Goal: Task Accomplishment & Management: Manage account settings

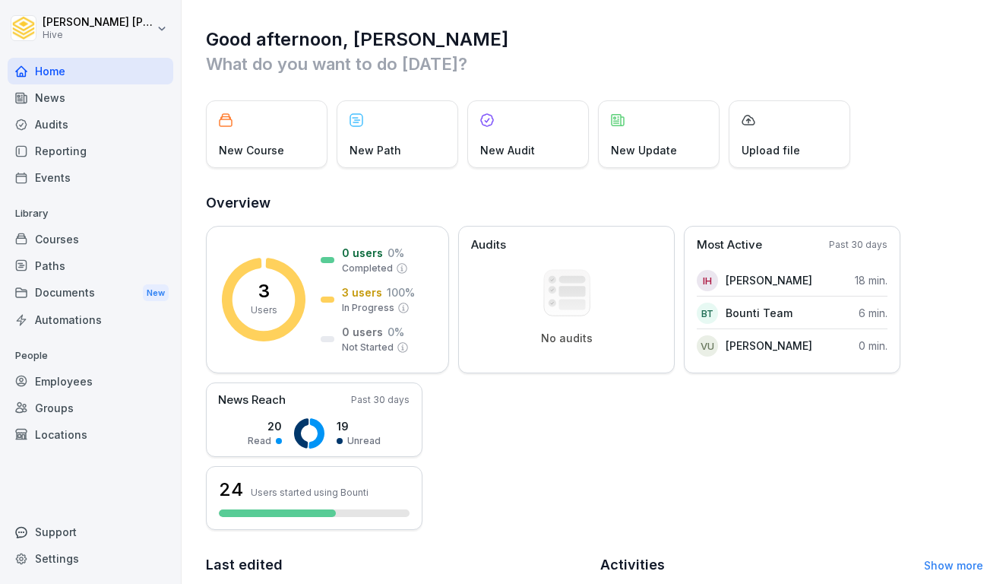
click at [65, 241] on div "Courses" at bounding box center [91, 239] width 166 height 27
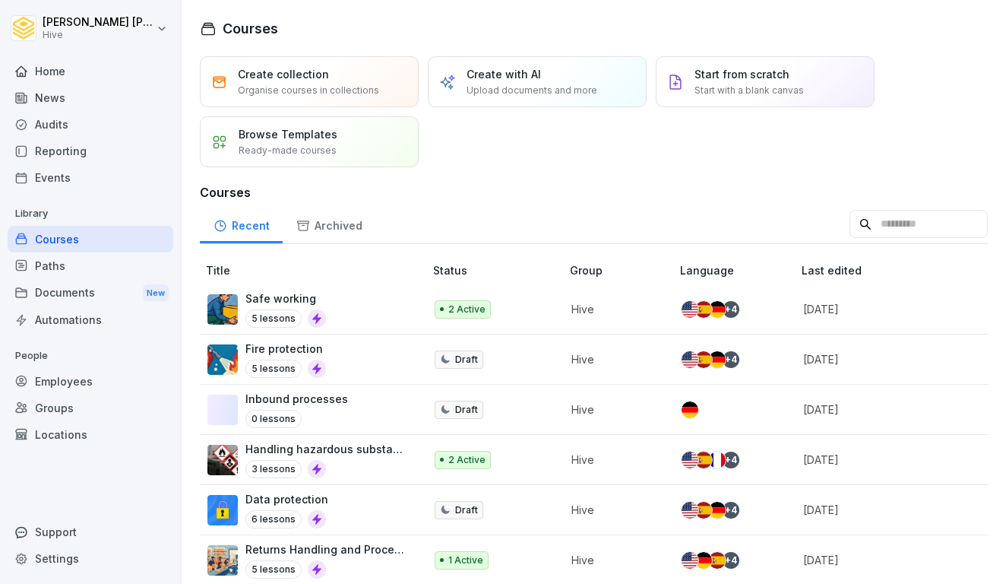
click at [121, 271] on div "Paths" at bounding box center [91, 265] width 166 height 27
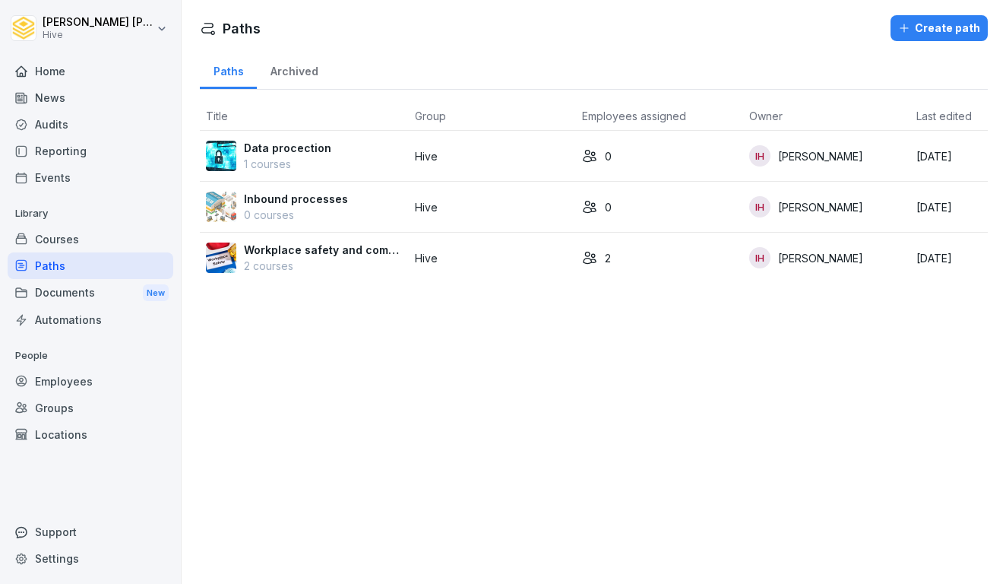
click at [343, 251] on p "Workplace safety and compliance" at bounding box center [323, 250] width 159 height 16
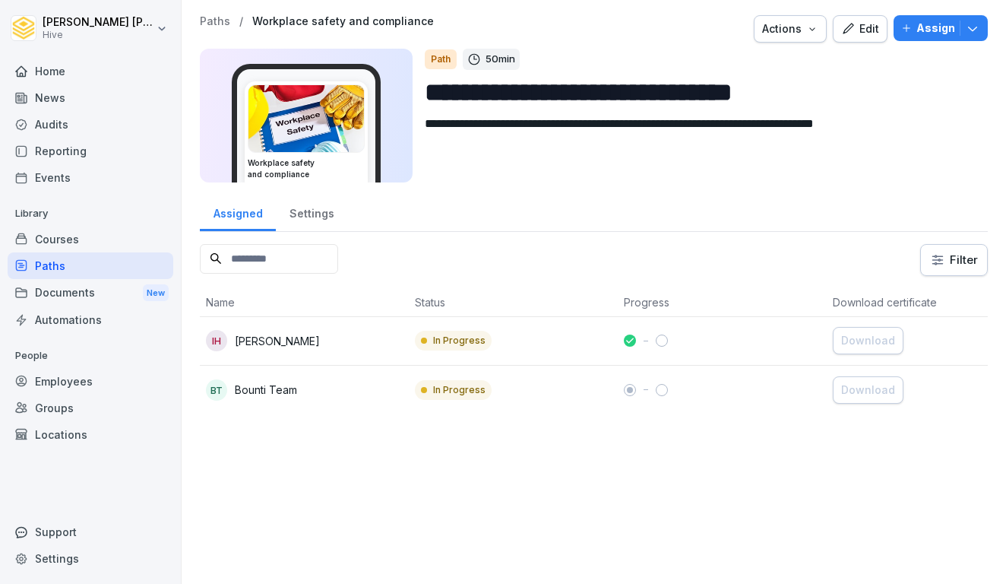
click at [360, 344] on div "IH Ibrahim Huseynov" at bounding box center [304, 340] width 197 height 21
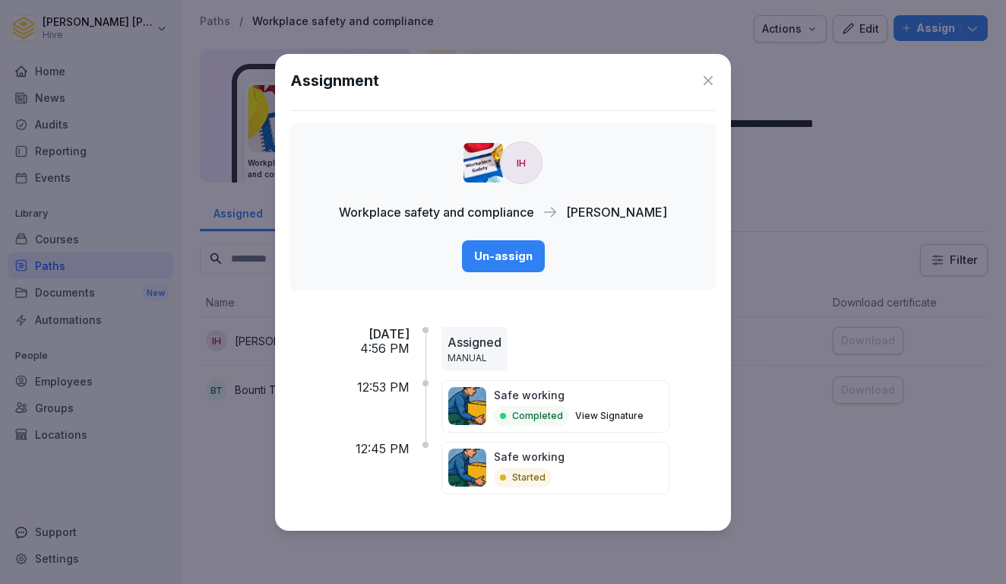
click at [705, 81] on icon at bounding box center [708, 80] width 15 height 15
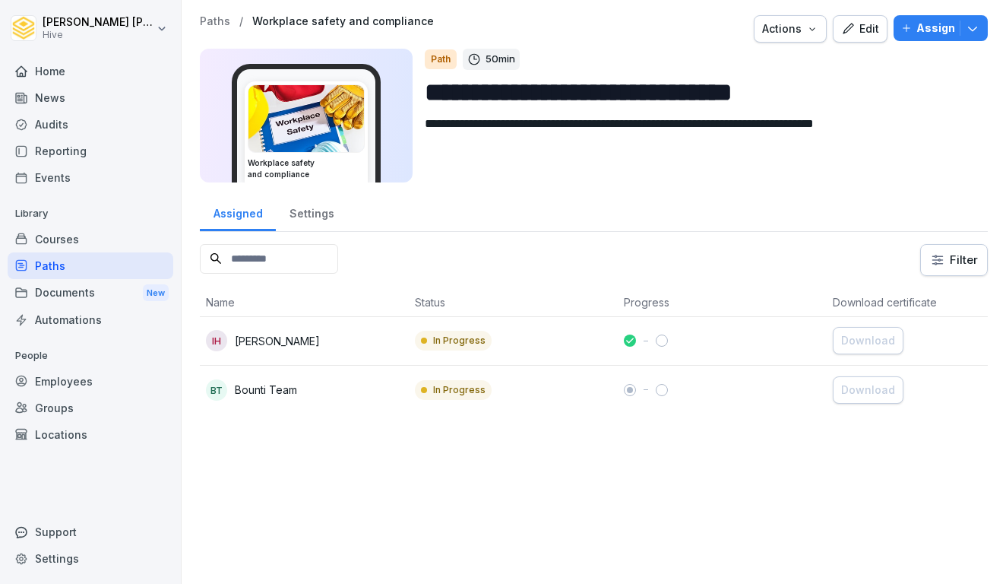
click at [879, 23] on div "Edit" at bounding box center [860, 29] width 38 height 17
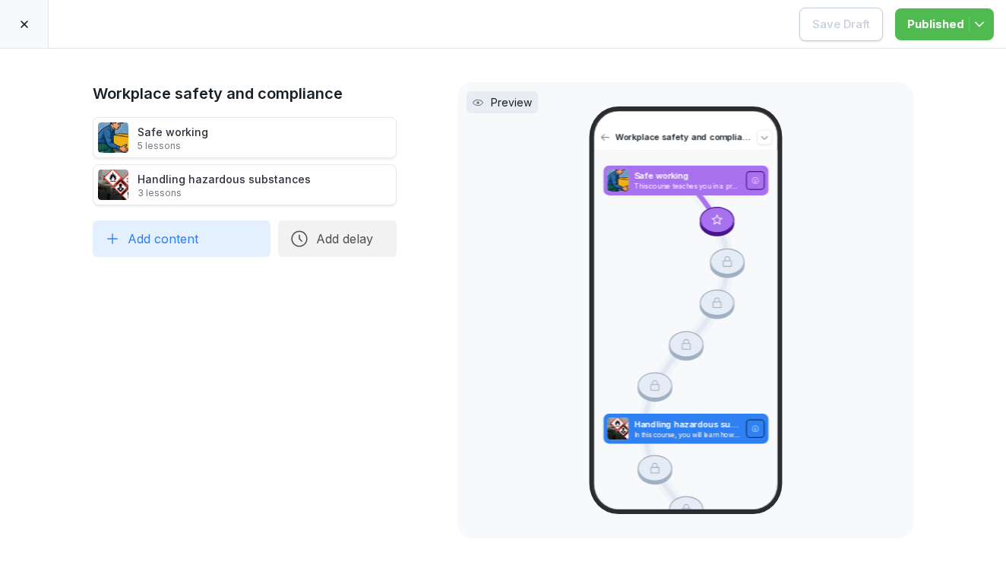
click at [282, 140] on div "Safe working 5 lessons" at bounding box center [245, 137] width 304 height 41
click at [281, 141] on div "Safe working 5 lessons" at bounding box center [245, 137] width 304 height 41
click at [30, 30] on div at bounding box center [24, 24] width 49 height 48
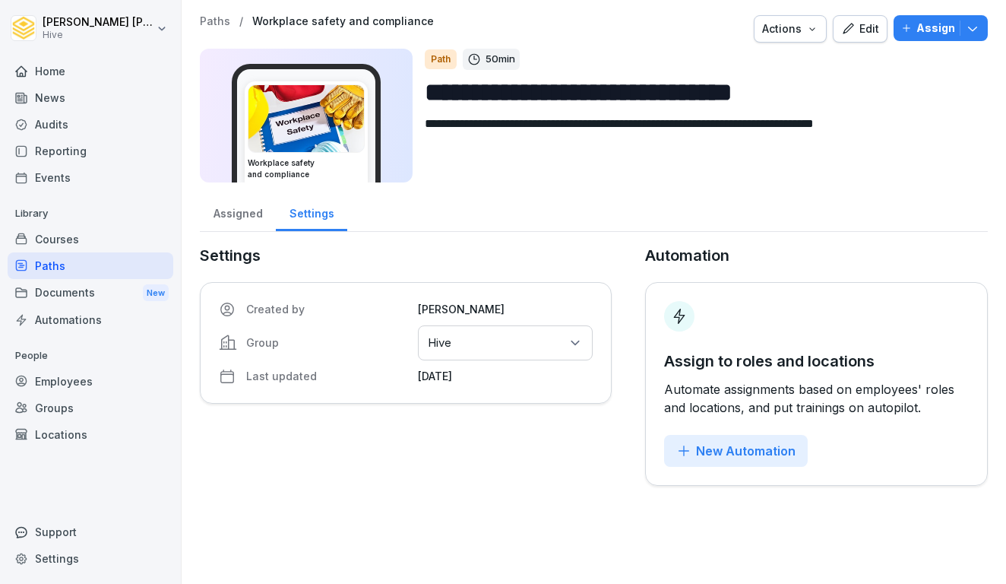
click at [62, 242] on div "Courses" at bounding box center [91, 239] width 166 height 27
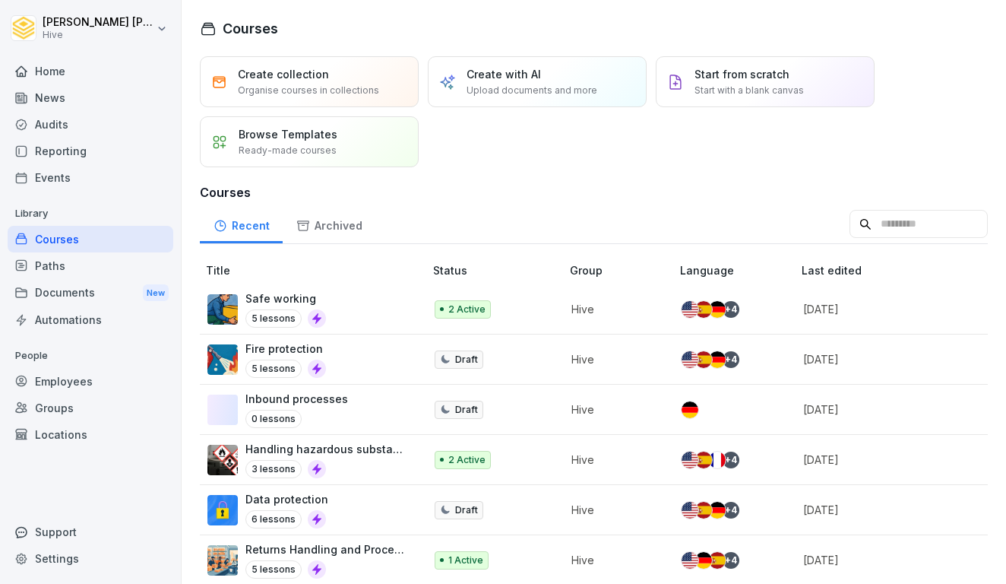
click at [338, 312] on div "Safe working 5 lessons" at bounding box center [307, 308] width 201 height 37
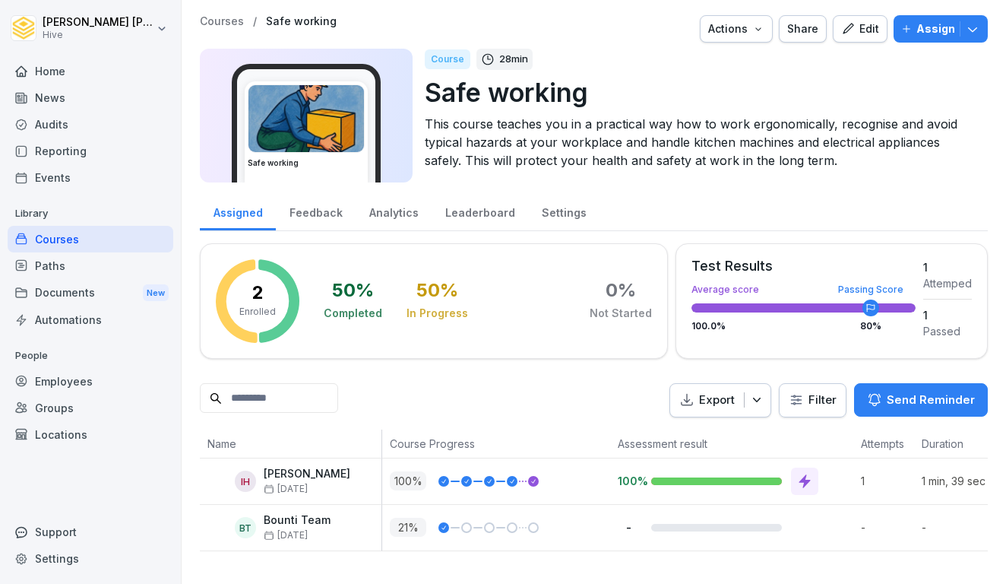
click at [855, 24] on icon "button" at bounding box center [848, 29] width 14 height 14
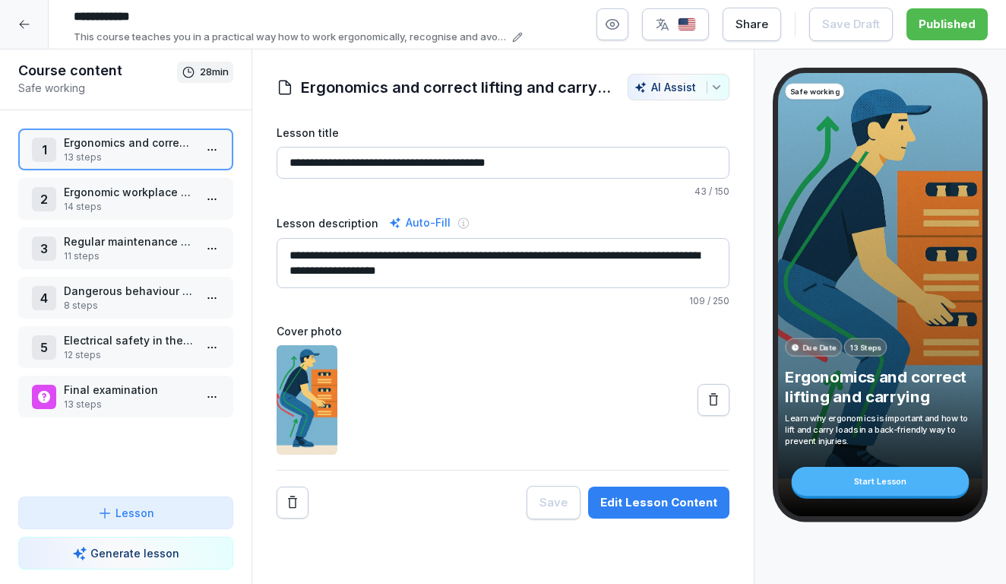
click at [147, 204] on p "14 steps" at bounding box center [129, 207] width 130 height 14
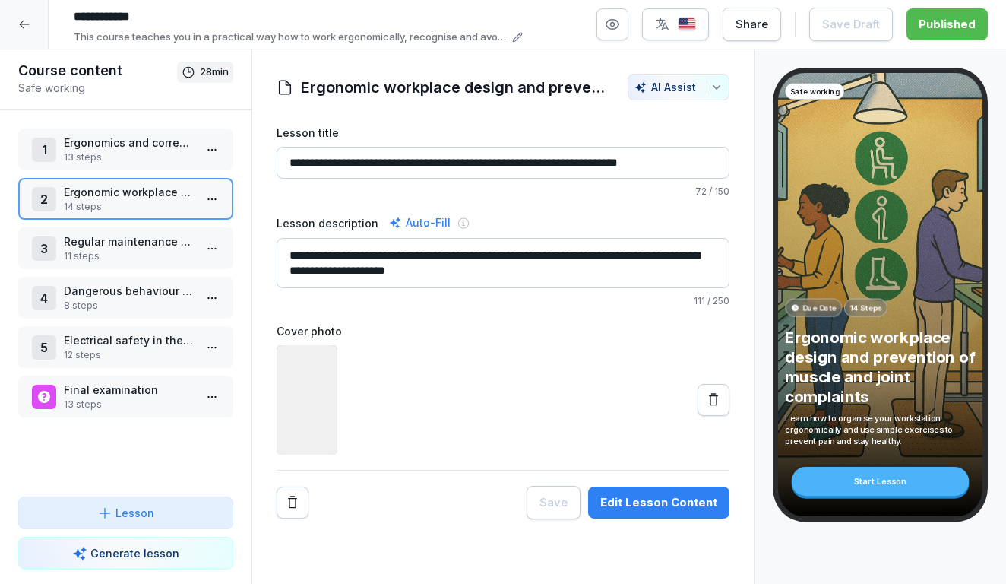
click at [154, 246] on p "Regular maintenance and testing of the devices" at bounding box center [129, 241] width 130 height 16
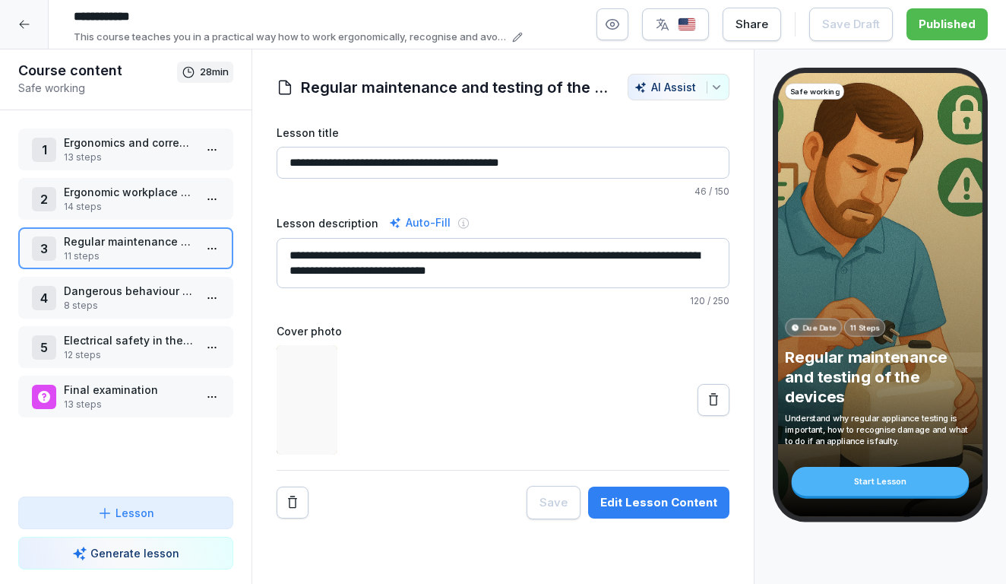
click at [153, 296] on p "Dangerous behaviour when handling devices (no-gos)" at bounding box center [129, 291] width 130 height 16
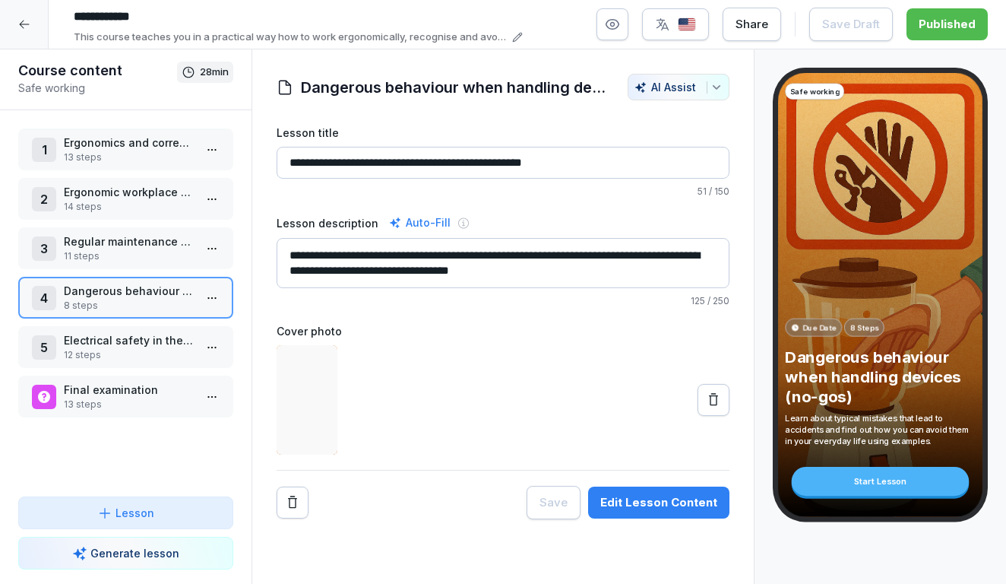
click at [136, 388] on p "Final examination" at bounding box center [129, 390] width 130 height 16
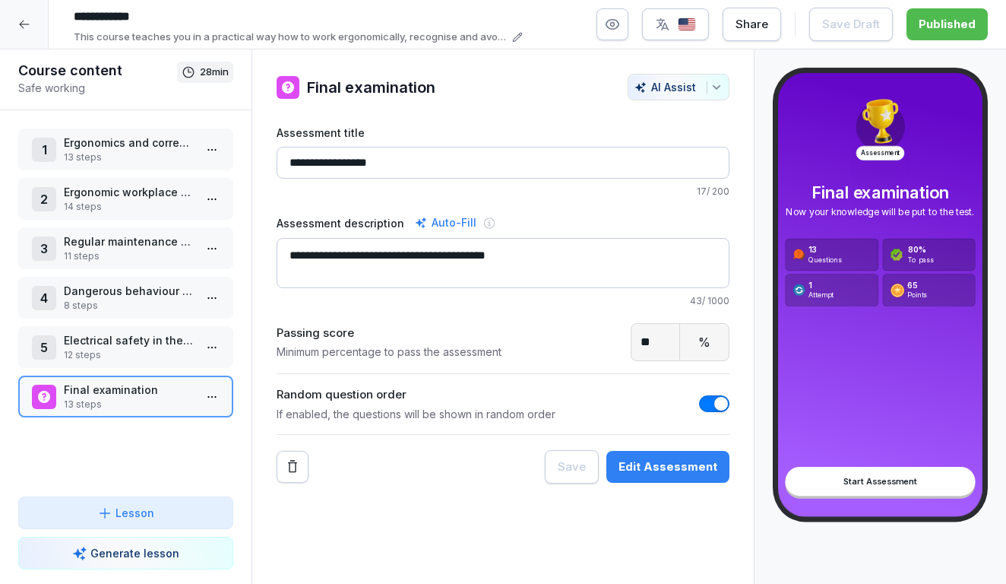
click at [21, 27] on icon at bounding box center [24, 24] width 12 height 12
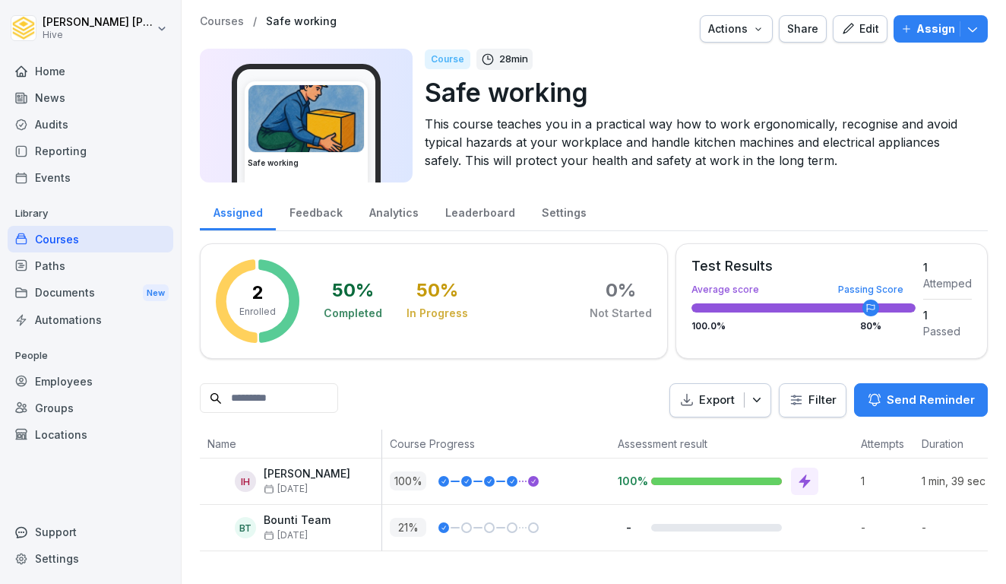
click at [74, 242] on div "Courses" at bounding box center [91, 239] width 166 height 27
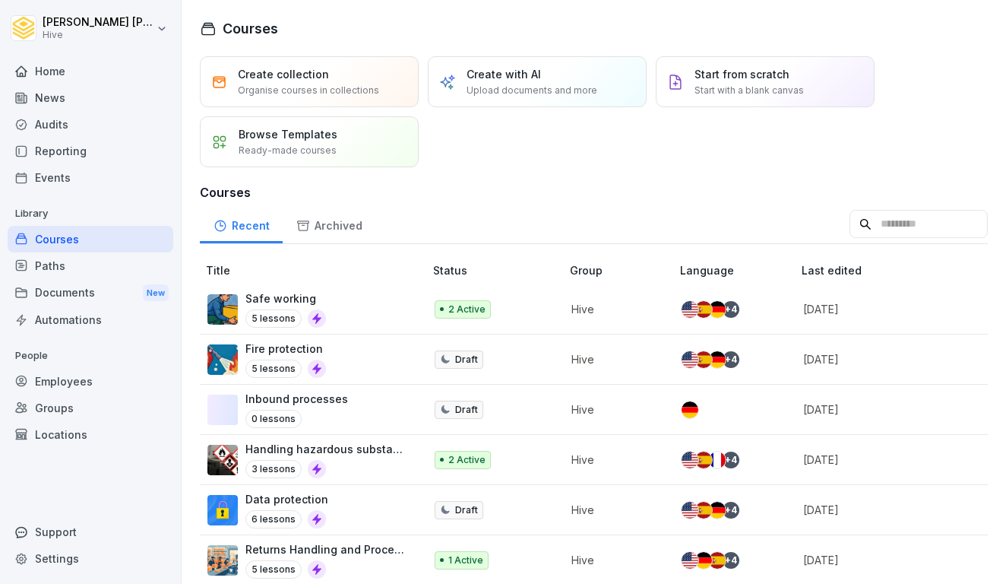
click at [338, 299] on div "Safe working 5 lessons" at bounding box center [307, 308] width 201 height 37
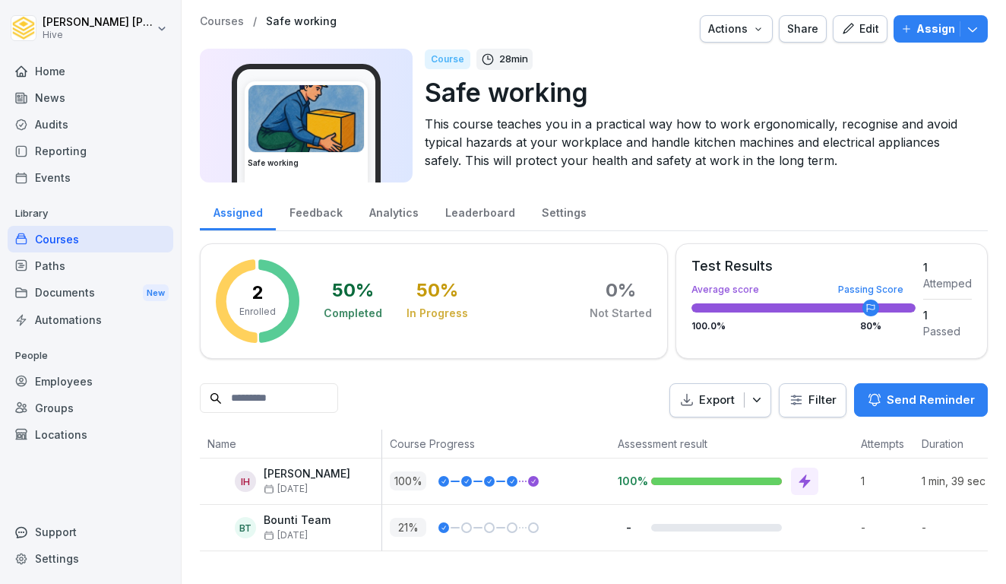
click at [870, 27] on div "Edit" at bounding box center [860, 29] width 38 height 17
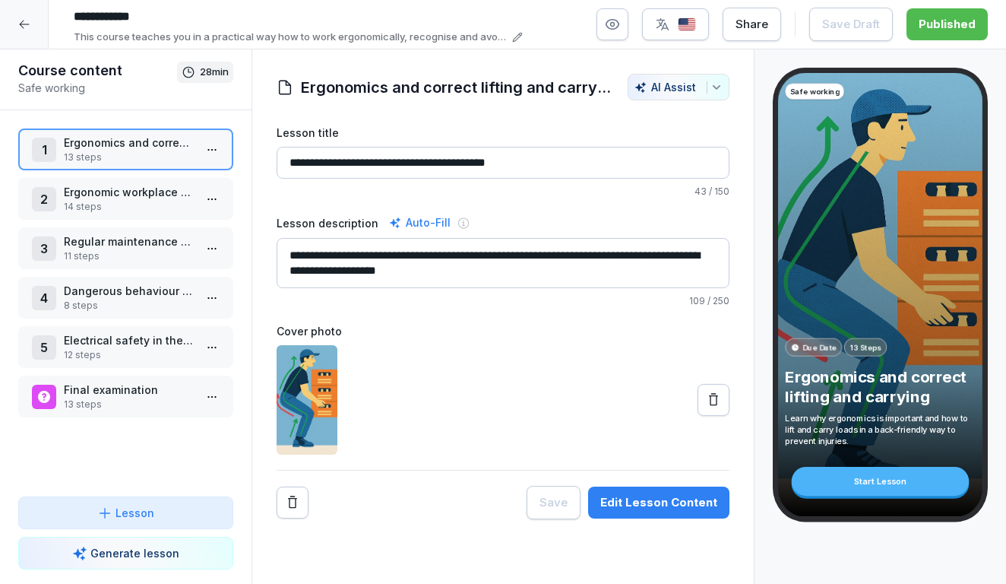
click at [134, 198] on p "Ergonomic workplace design and prevention of muscle and joint complaints" at bounding box center [129, 192] width 130 height 16
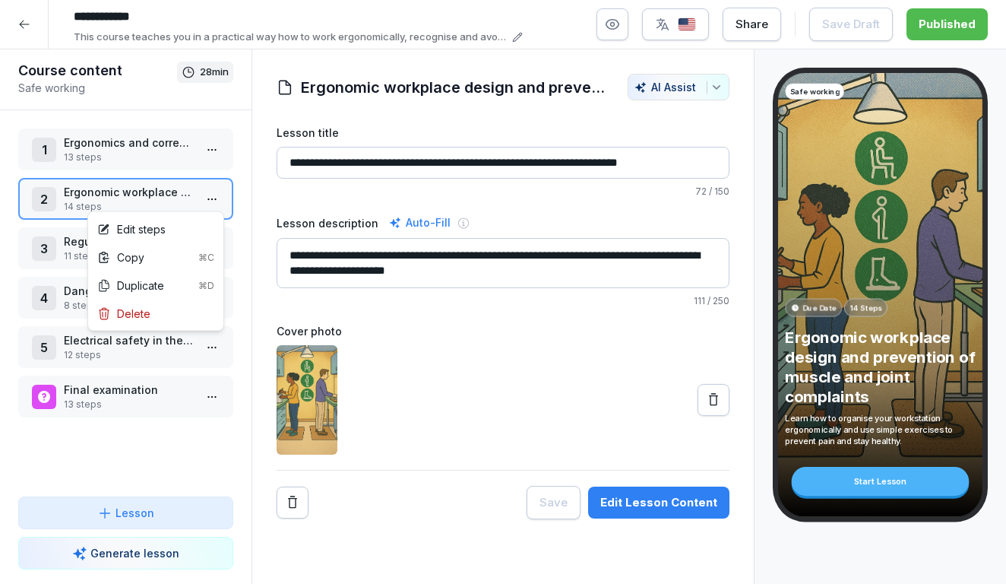
click at [211, 199] on html "**********" at bounding box center [503, 292] width 1006 height 584
click at [183, 226] on div "Edit steps" at bounding box center [155, 229] width 129 height 28
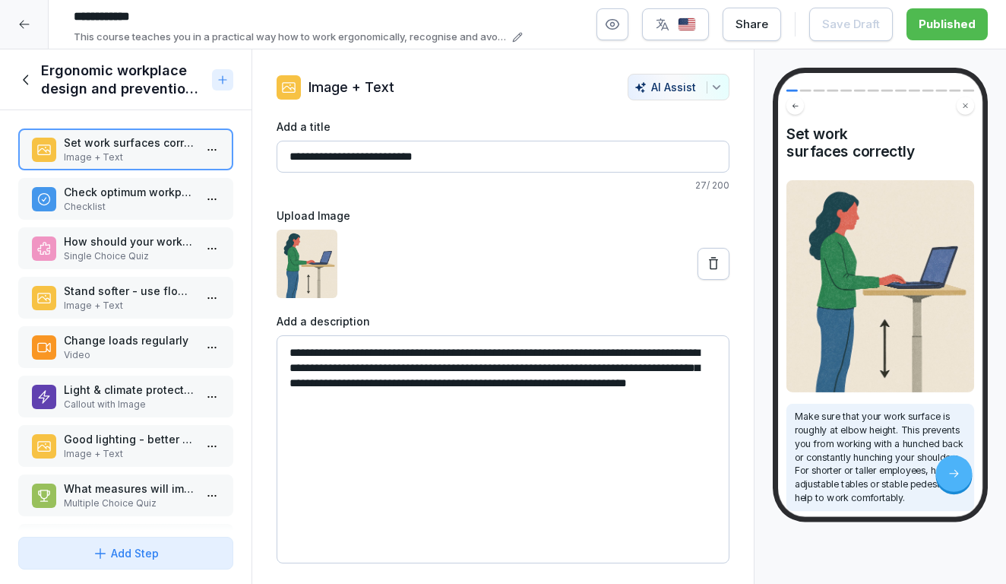
click at [123, 255] on p "Single Choice Quiz" at bounding box center [129, 256] width 130 height 14
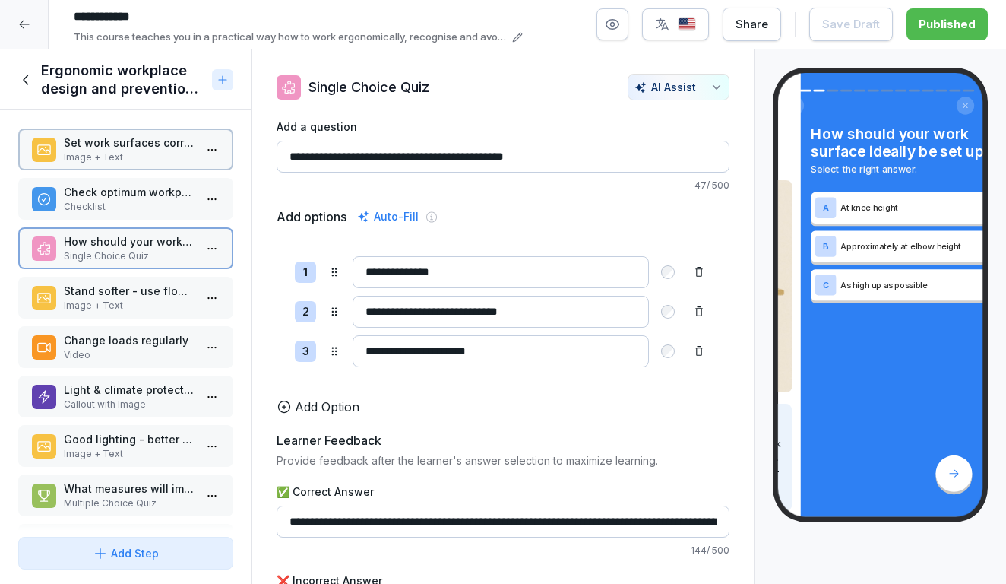
click at [123, 287] on p "Stand softer - use floor mats" at bounding box center [129, 291] width 130 height 16
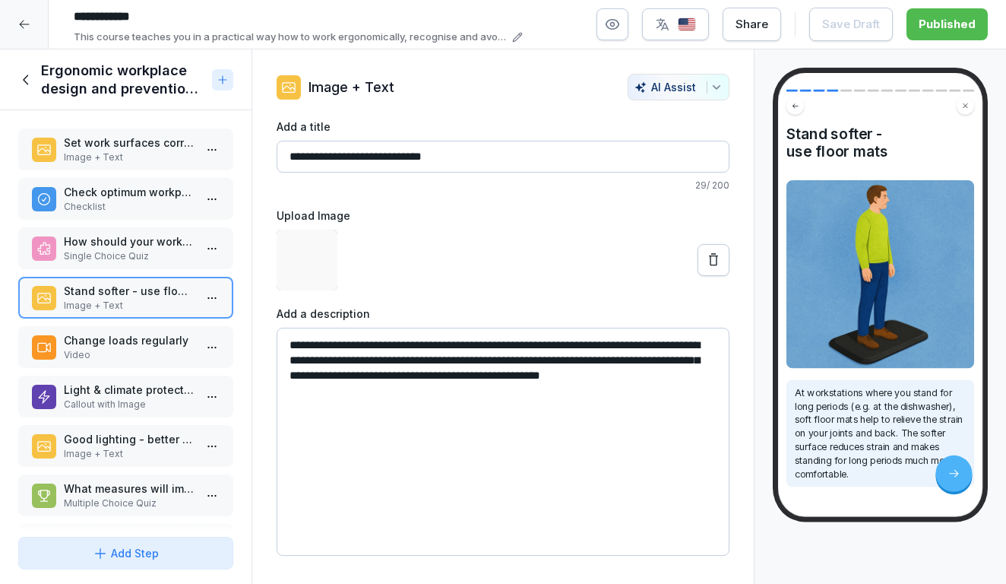
click at [123, 328] on div "Change loads regularly Video" at bounding box center [125, 347] width 215 height 42
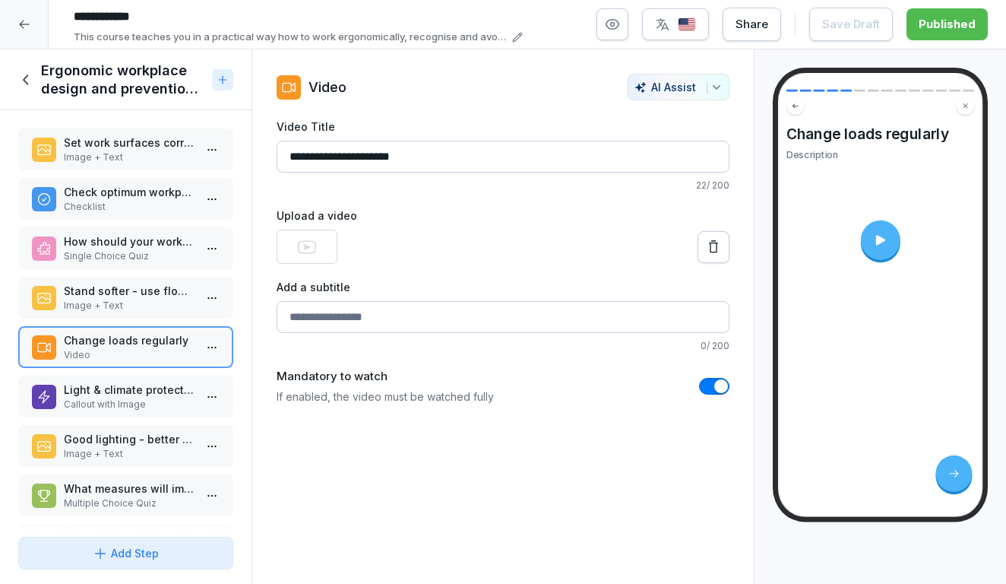
click at [889, 241] on div at bounding box center [880, 240] width 40 height 40
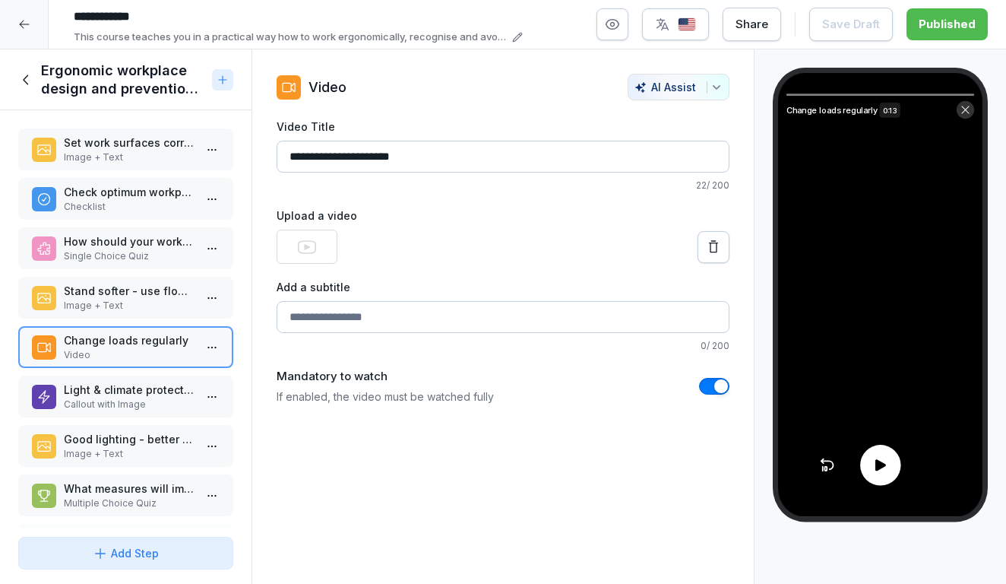
click at [884, 468] on icon at bounding box center [881, 465] width 17 height 17
click at [970, 109] on icon at bounding box center [966, 110] width 11 height 11
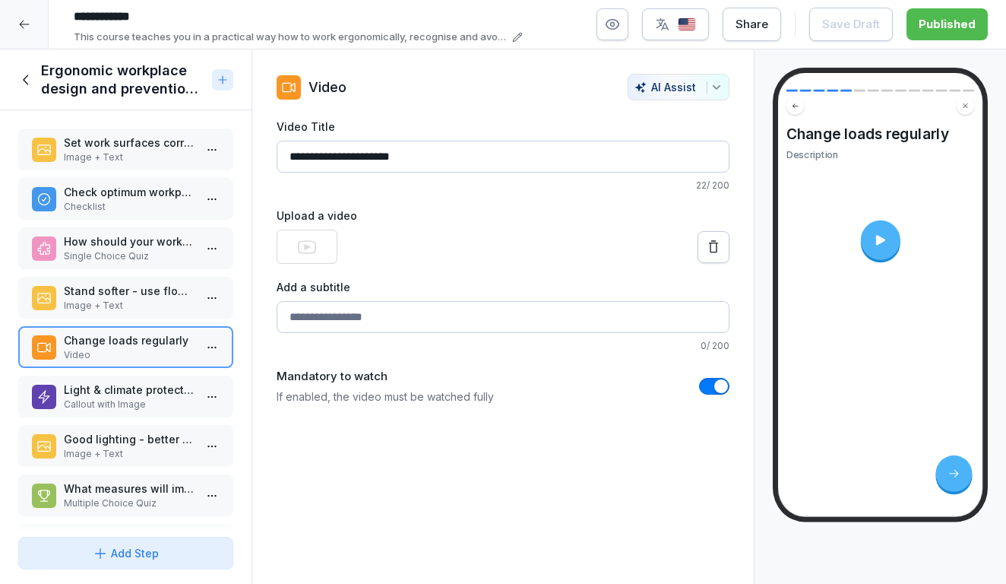
click at [26, 71] on div "Ergonomic workplace design and prevention of muscle and joint complaints" at bounding box center [112, 80] width 188 height 36
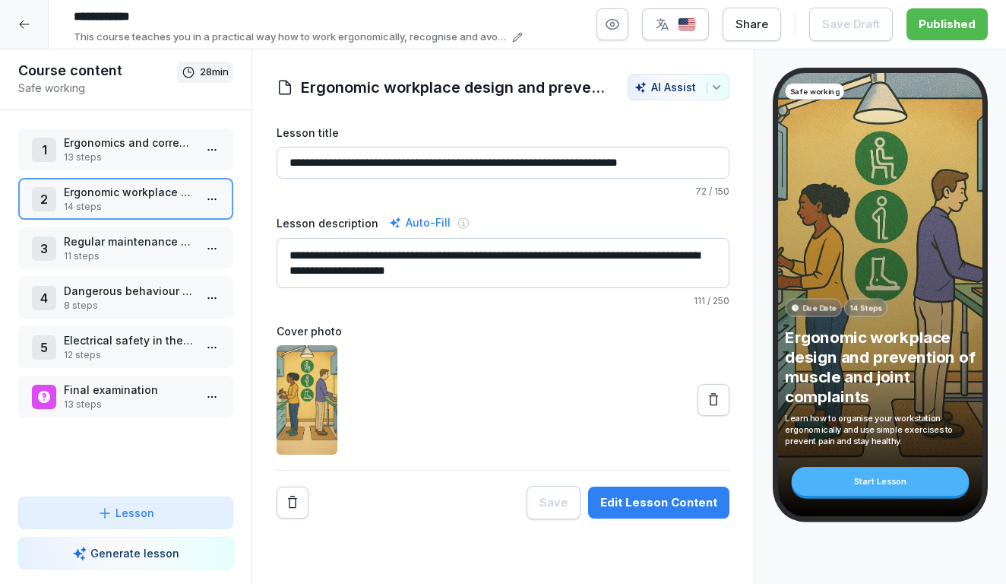
click at [30, 36] on div at bounding box center [24, 24] width 49 height 49
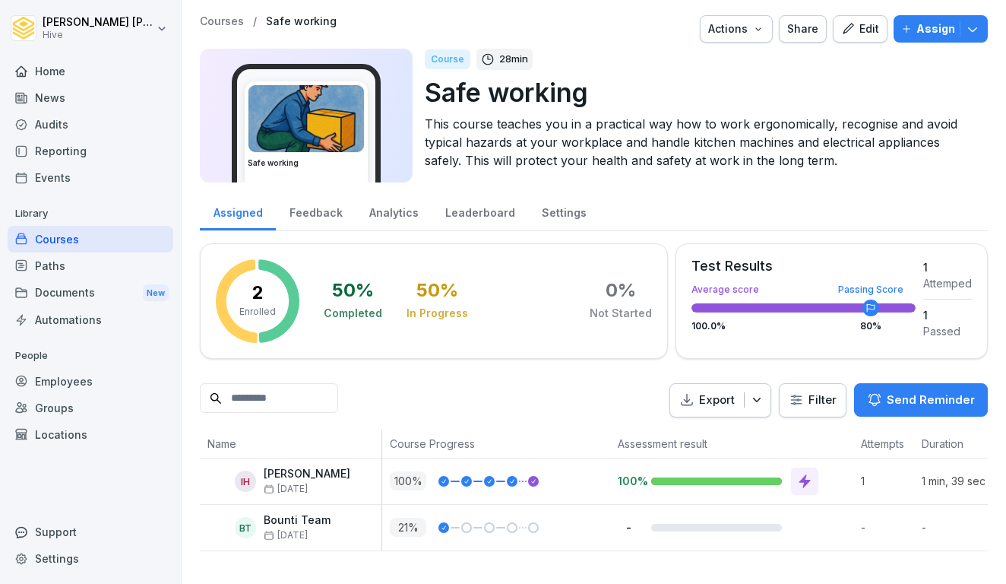
click at [930, 26] on p "Assign" at bounding box center [936, 29] width 39 height 17
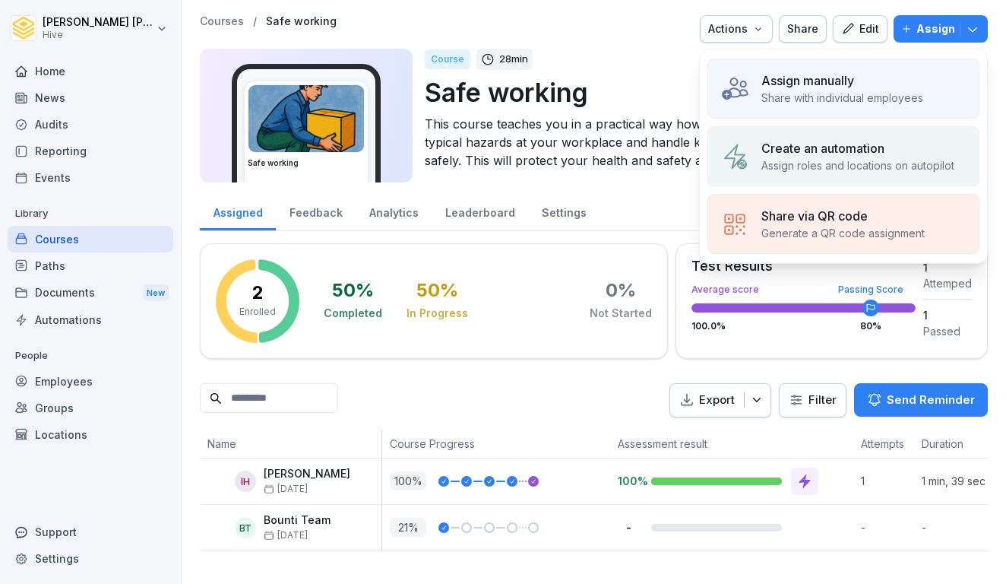
click at [828, 146] on p "Create an automation" at bounding box center [823, 148] width 123 height 18
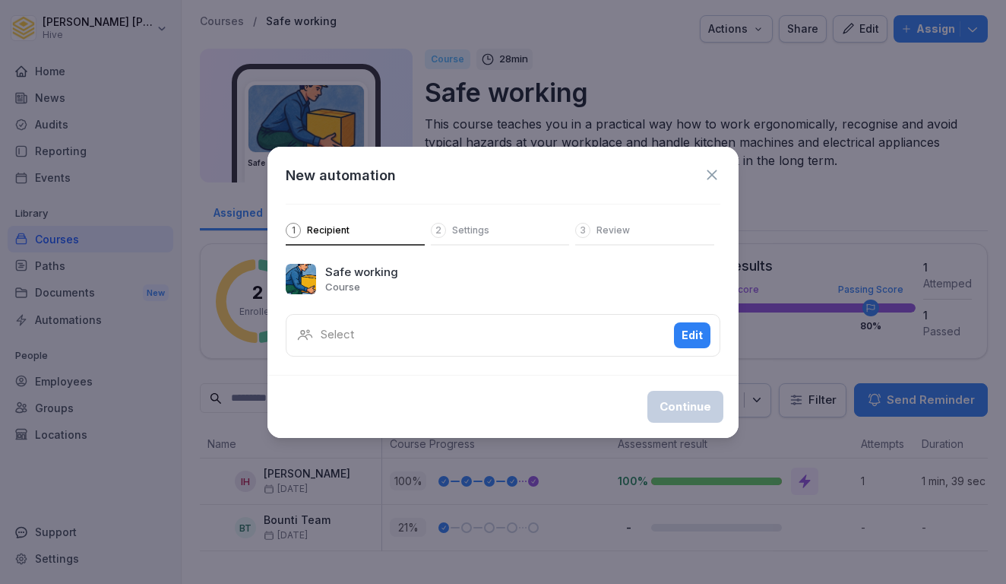
click at [713, 176] on icon at bounding box center [712, 174] width 10 height 10
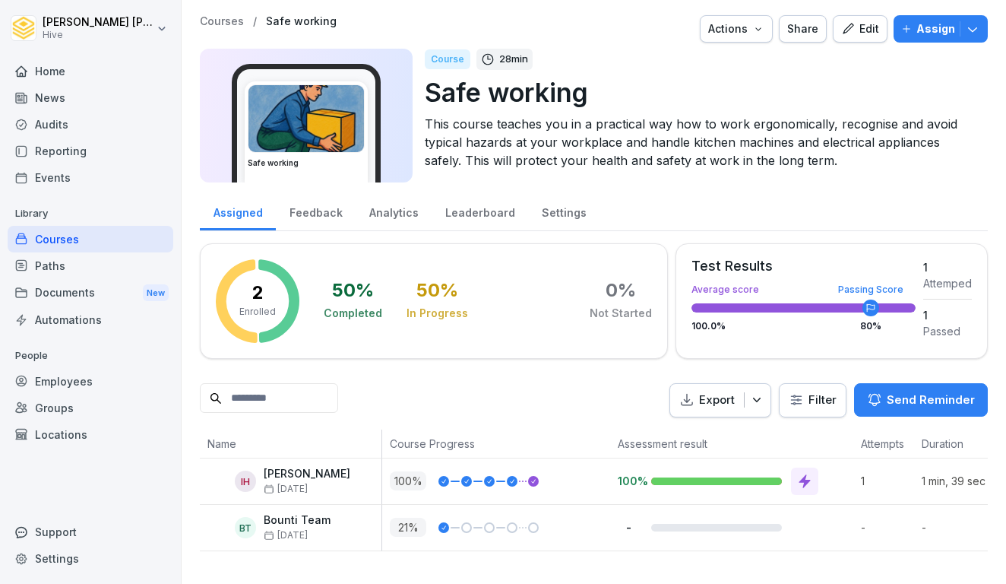
click at [919, 31] on p "Assign" at bounding box center [936, 29] width 39 height 17
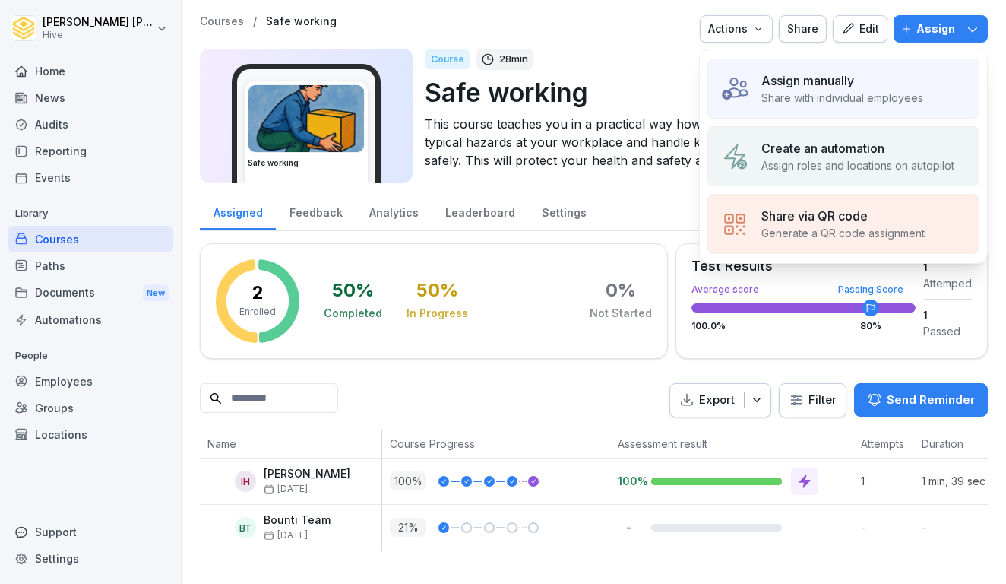
click at [797, 102] on p "Share with individual employees" at bounding box center [843, 98] width 162 height 16
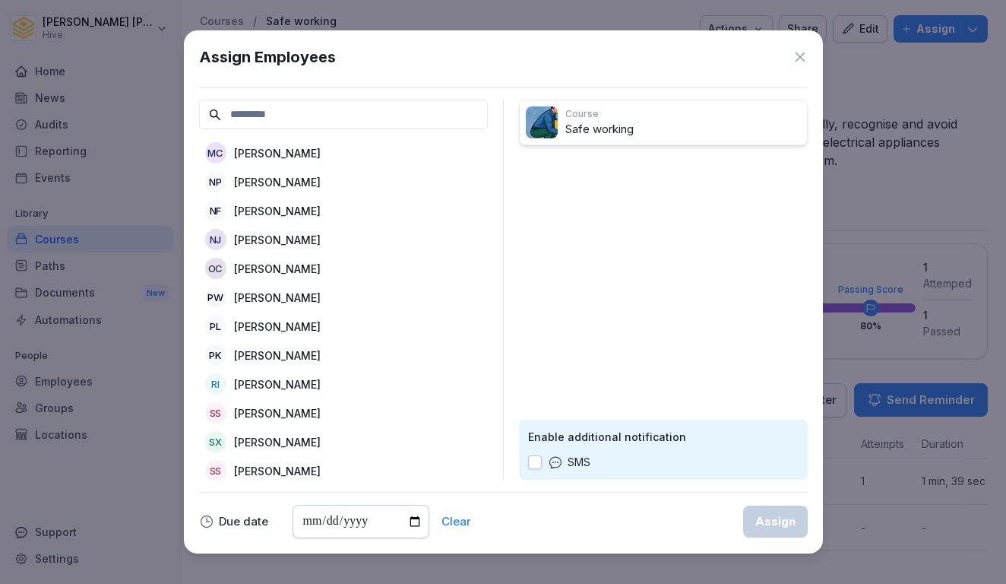
scroll to position [782, 0]
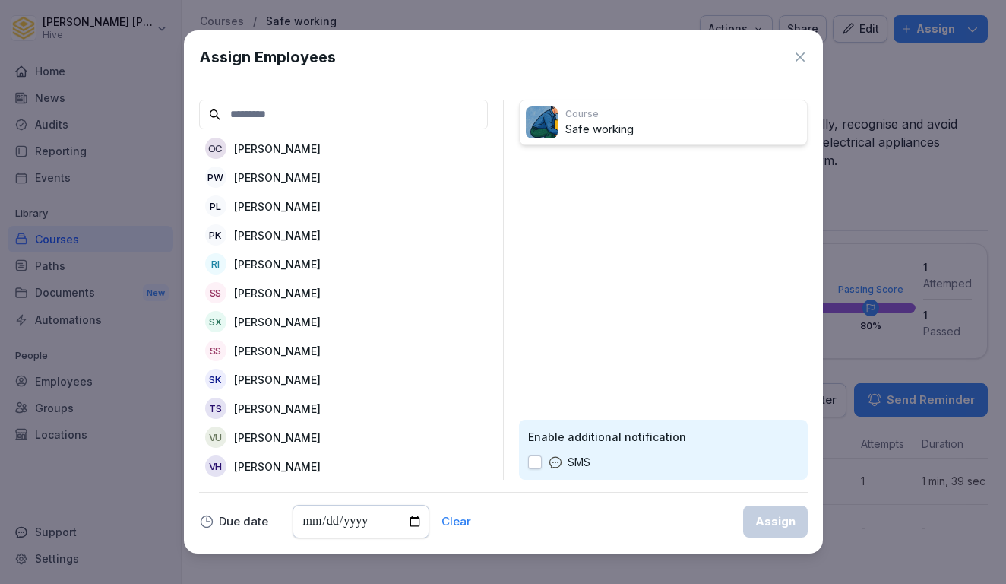
click at [796, 60] on icon at bounding box center [800, 56] width 9 height 9
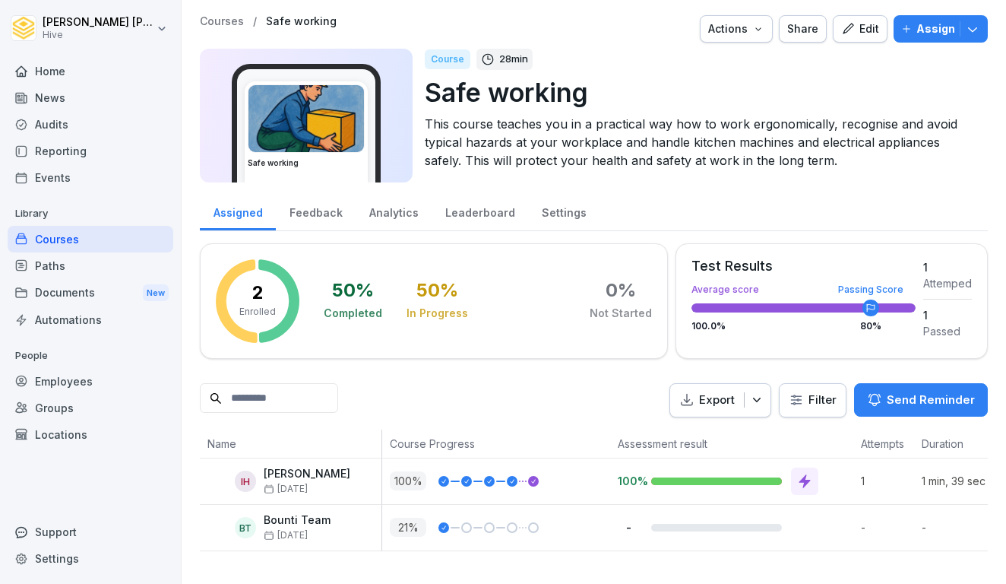
click at [942, 26] on p "Assign" at bounding box center [936, 29] width 39 height 17
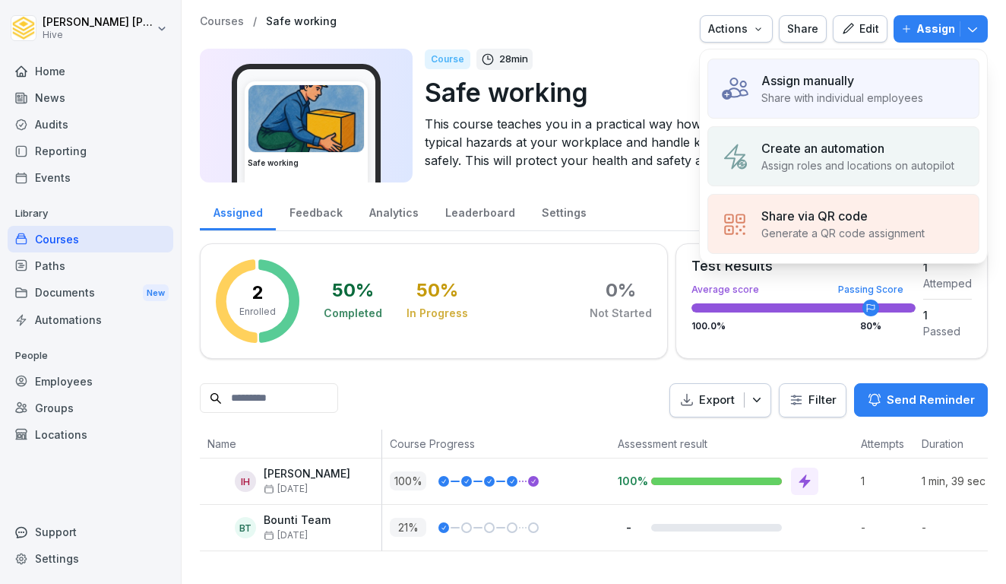
click at [809, 150] on p "Create an automation" at bounding box center [823, 148] width 123 height 18
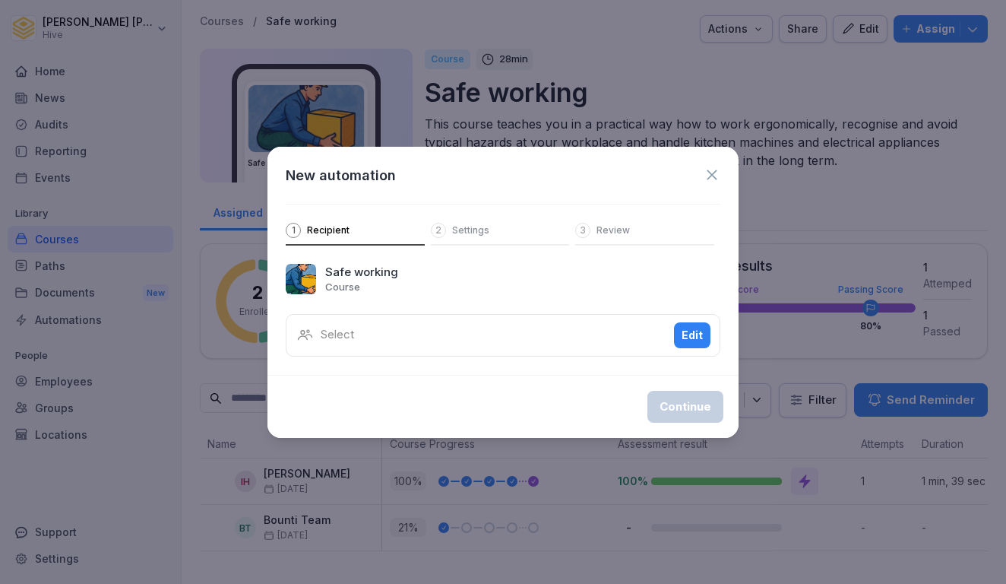
click at [712, 172] on icon at bounding box center [712, 174] width 17 height 17
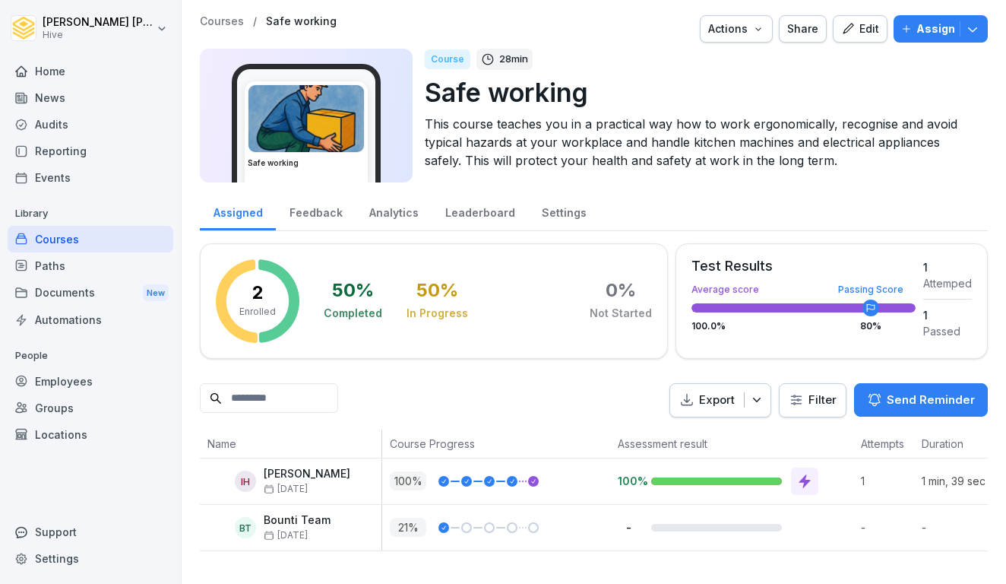
click at [73, 263] on div "Paths" at bounding box center [91, 265] width 166 height 27
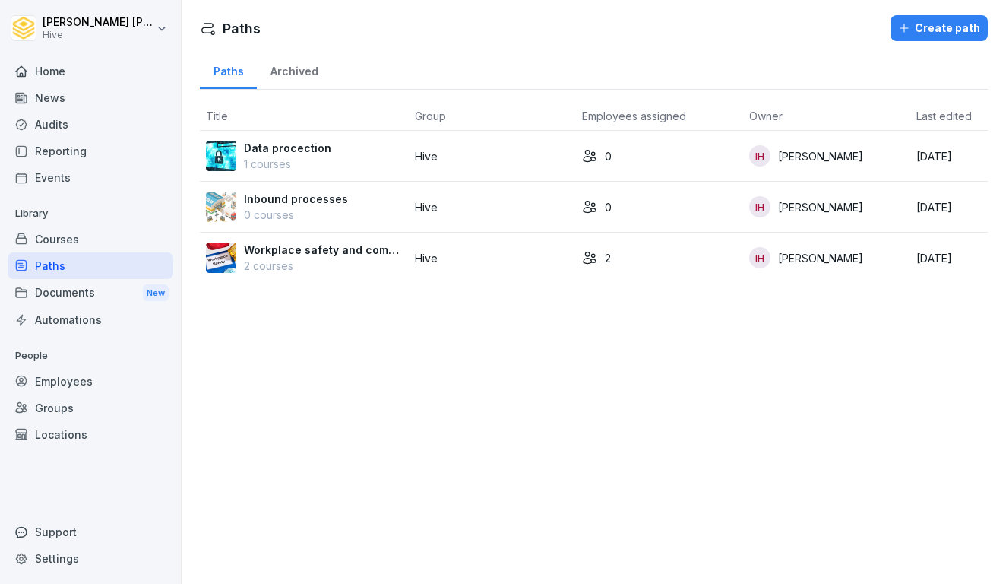
click at [314, 259] on p "2 courses" at bounding box center [323, 266] width 159 height 16
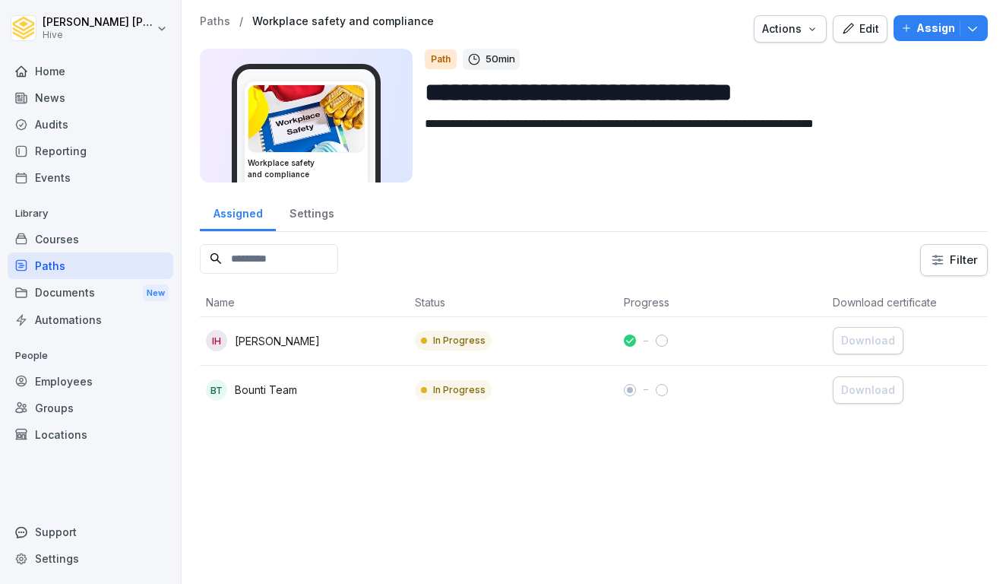
click at [909, 34] on div "Assign" at bounding box center [940, 28] width 79 height 17
click at [662, 150] on textarea "**********" at bounding box center [700, 149] width 551 height 68
click at [109, 236] on div "Courses" at bounding box center [91, 239] width 166 height 27
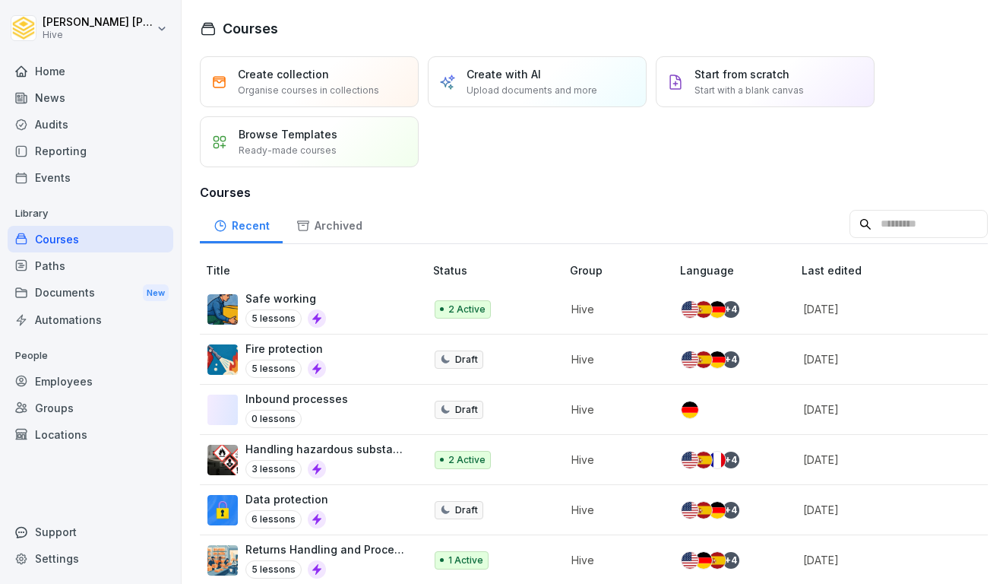
click at [103, 265] on div "Paths" at bounding box center [91, 265] width 166 height 27
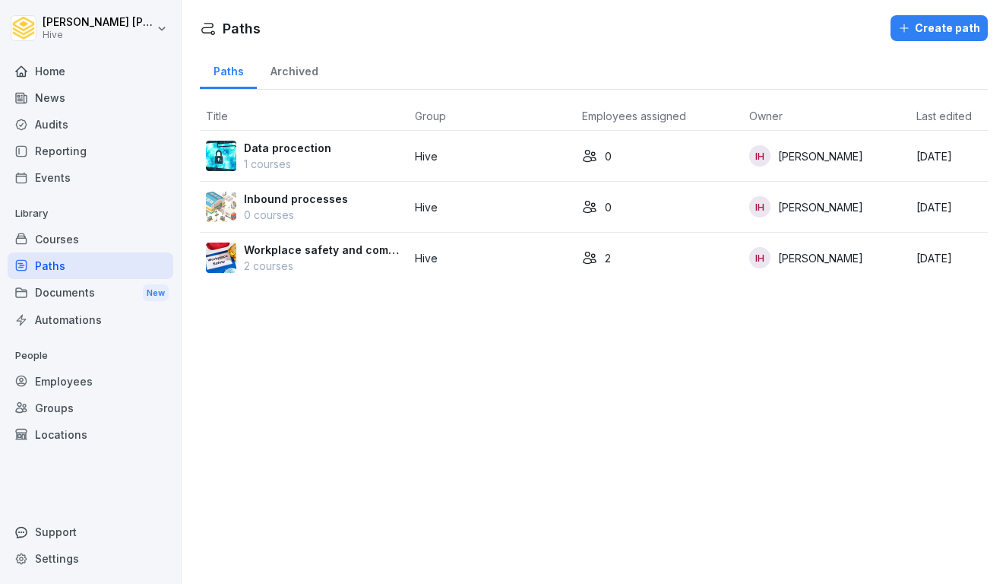
click at [347, 255] on p "Workplace safety and compliance" at bounding box center [323, 250] width 159 height 16
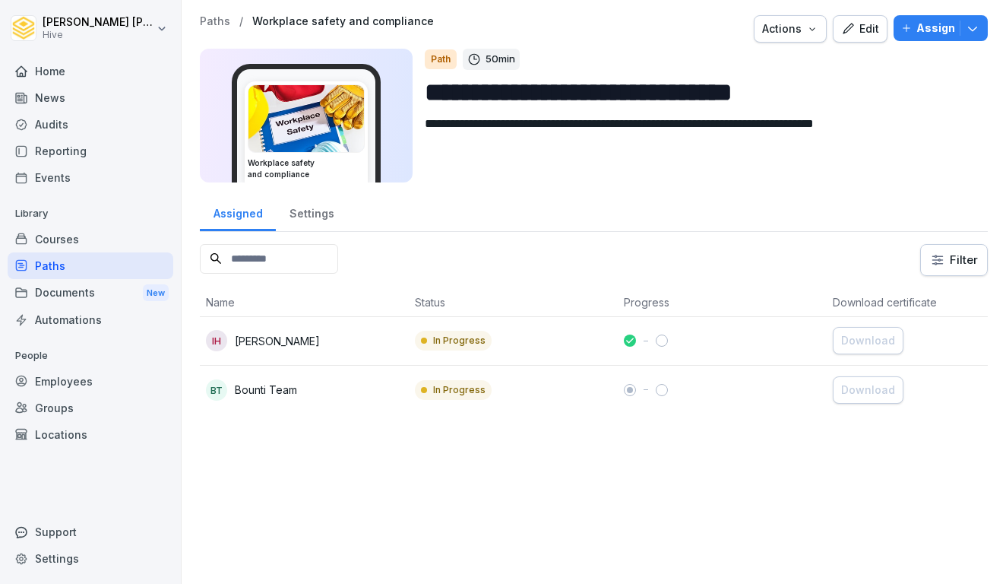
click at [805, 126] on textarea "**********" at bounding box center [700, 149] width 551 height 68
click at [896, 130] on textarea "**********" at bounding box center [700, 149] width 551 height 68
type textarea "**********"
click at [936, 33] on p "Assign" at bounding box center [936, 28] width 39 height 17
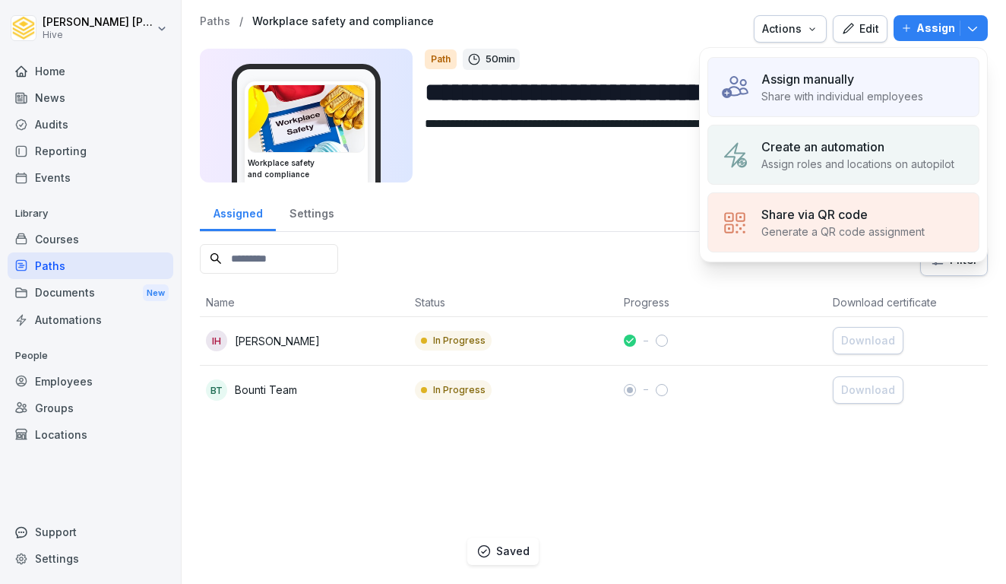
click at [832, 165] on p "Assign roles and locations on autopilot" at bounding box center [858, 164] width 193 height 16
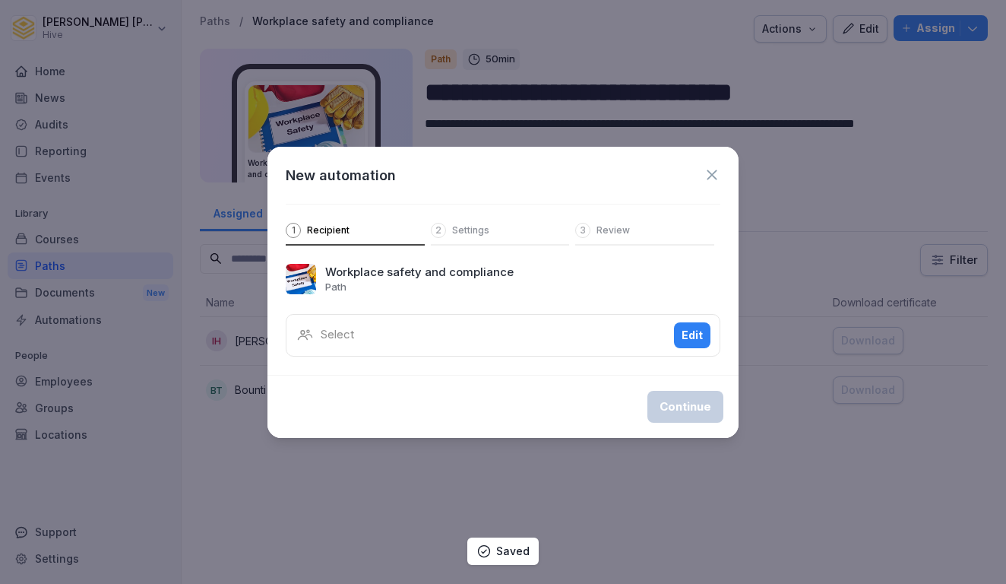
click at [591, 346] on div "Select Edit" at bounding box center [503, 335] width 435 height 43
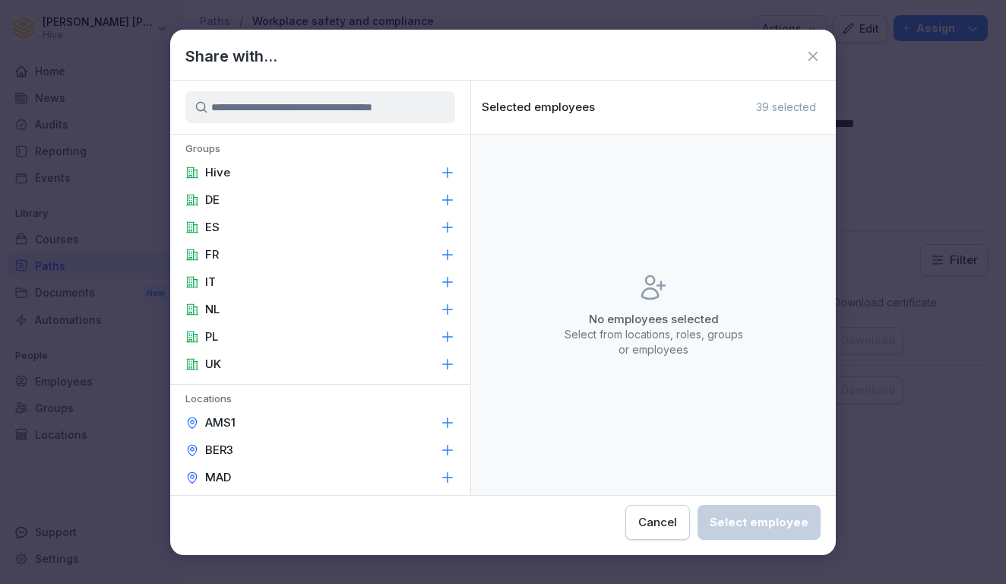
click at [260, 172] on div "Hive" at bounding box center [320, 172] width 300 height 27
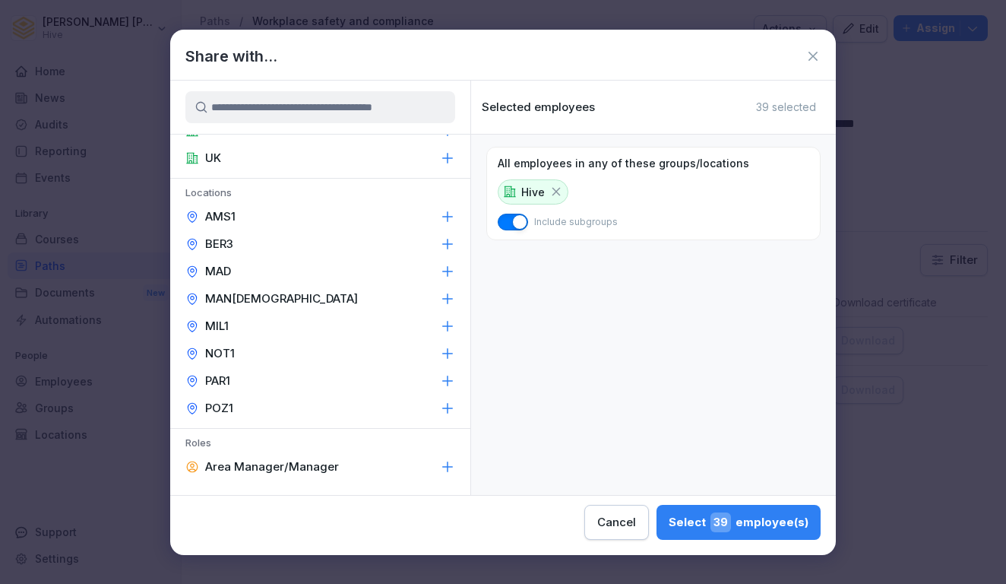
scroll to position [102, 0]
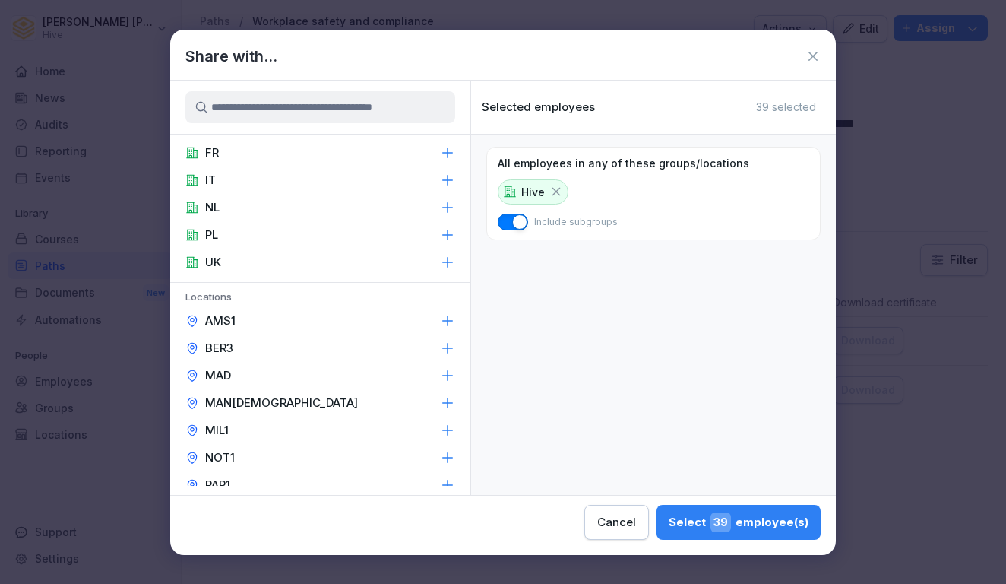
click at [669, 524] on div "Select 39 employee(s)" at bounding box center [739, 522] width 140 height 20
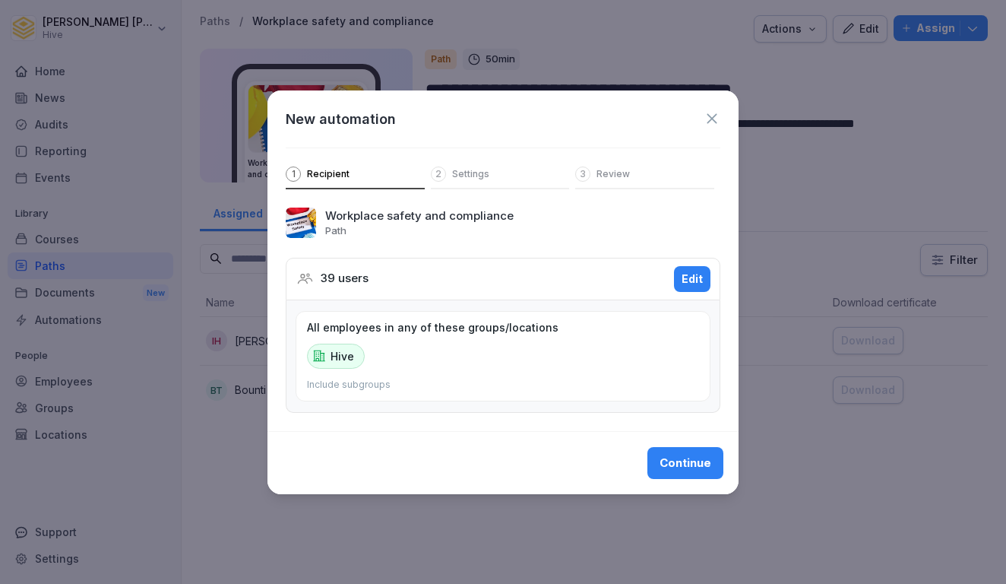
click at [701, 275] on div "Edit" at bounding box center [692, 279] width 21 height 17
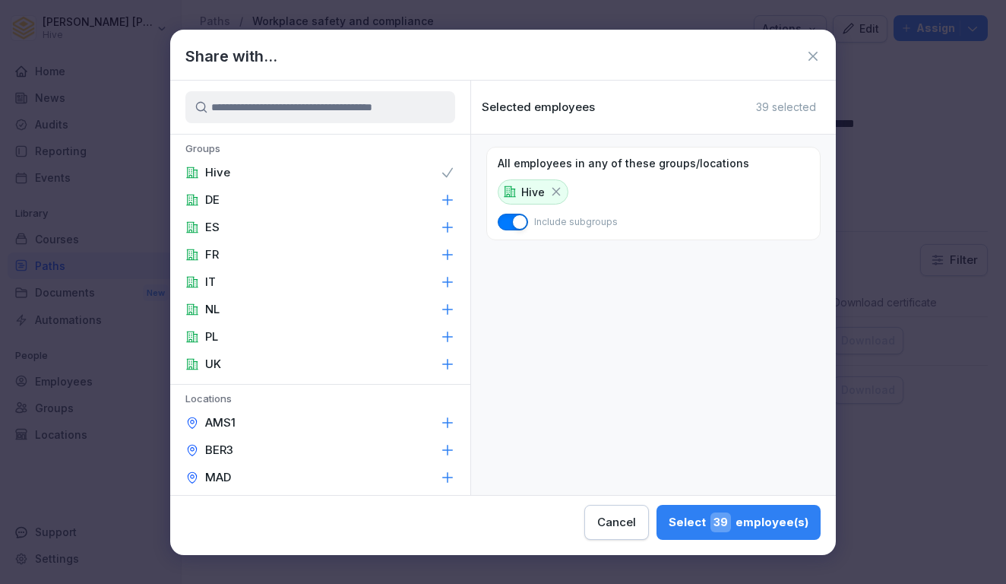
scroll to position [0, 0]
click at [669, 523] on div "Select 39 employee(s)" at bounding box center [739, 522] width 140 height 20
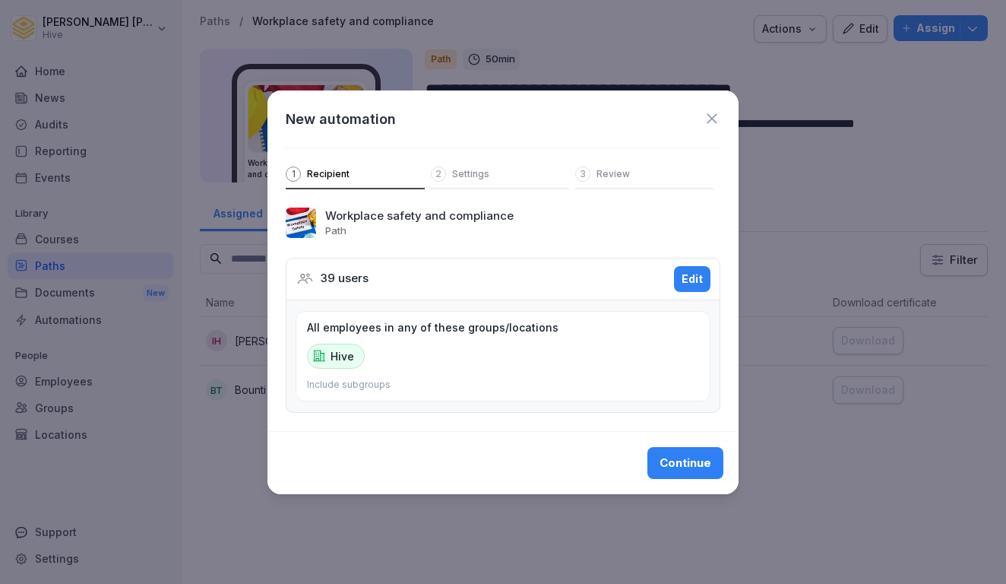
click at [474, 170] on p "Settings" at bounding box center [470, 174] width 37 height 12
click at [681, 458] on div "Continue" at bounding box center [686, 463] width 52 height 17
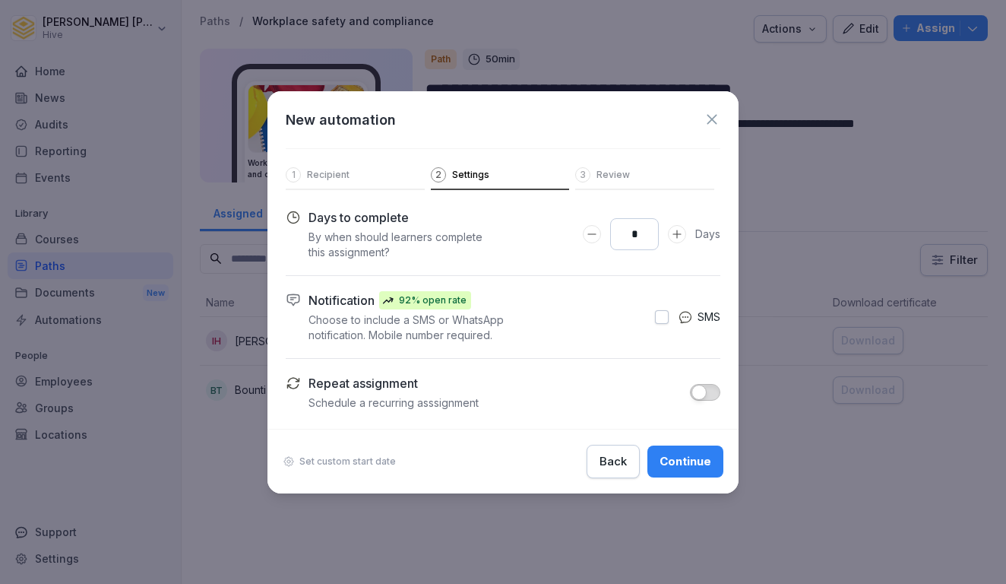
click at [662, 310] on button "button" at bounding box center [662, 317] width 14 height 14
click at [663, 318] on span "button" at bounding box center [662, 317] width 12 height 12
click at [677, 458] on div "Continue" at bounding box center [686, 461] width 52 height 17
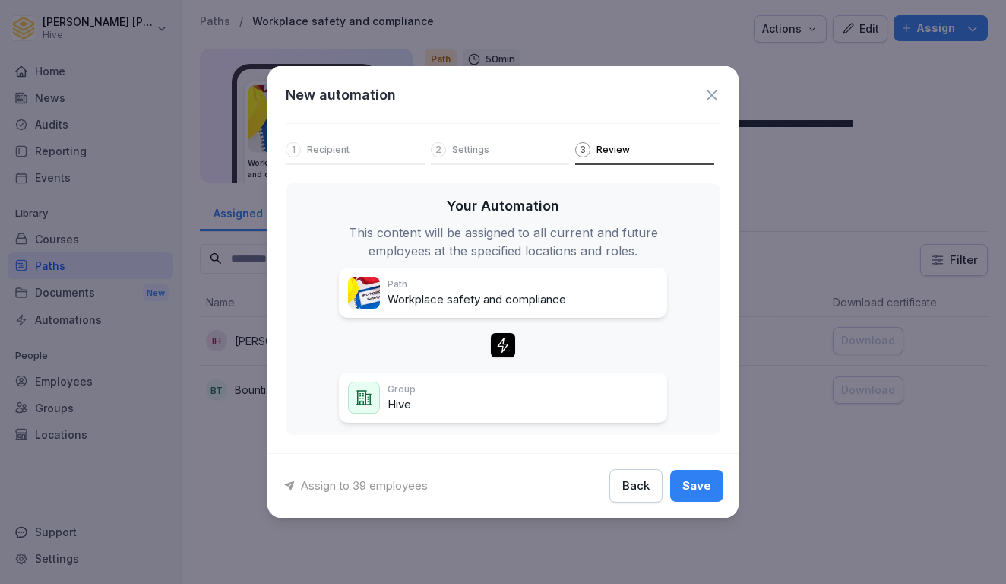
click at [624, 407] on div "Group Hive" at bounding box center [503, 398] width 310 height 32
click at [716, 93] on icon at bounding box center [712, 95] width 17 height 17
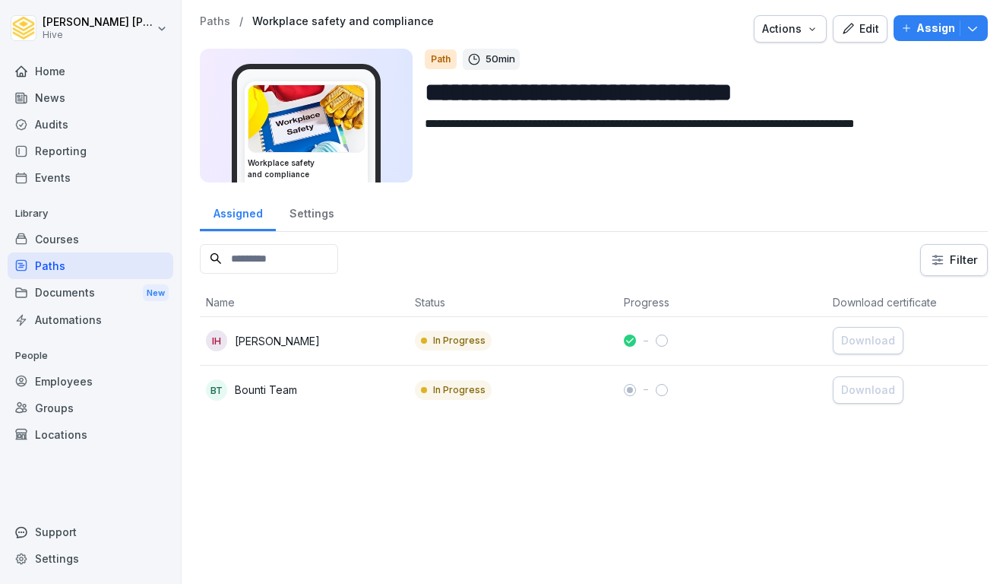
click at [244, 5] on div "**********" at bounding box center [594, 214] width 825 height 429
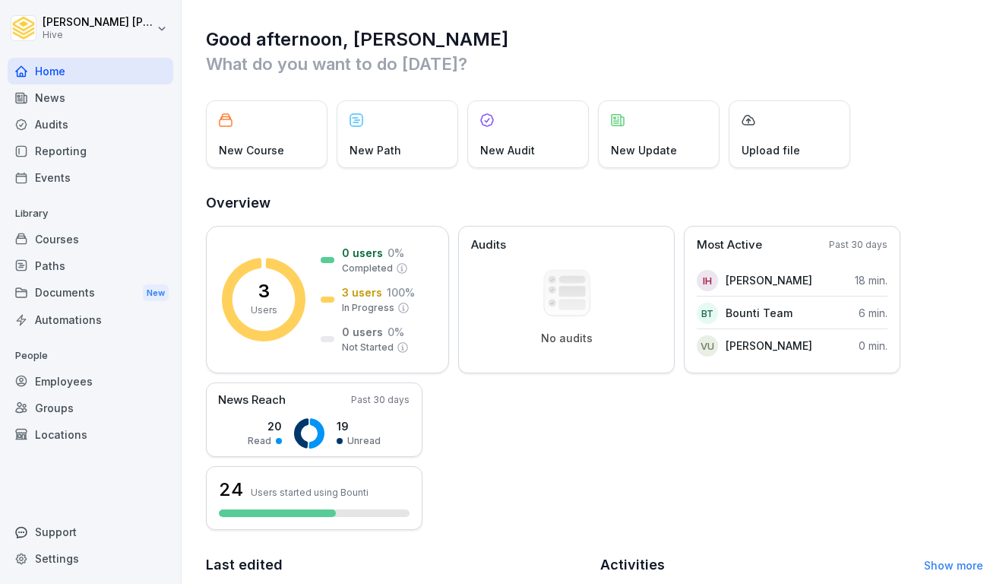
click at [68, 400] on div "Groups" at bounding box center [91, 407] width 166 height 27
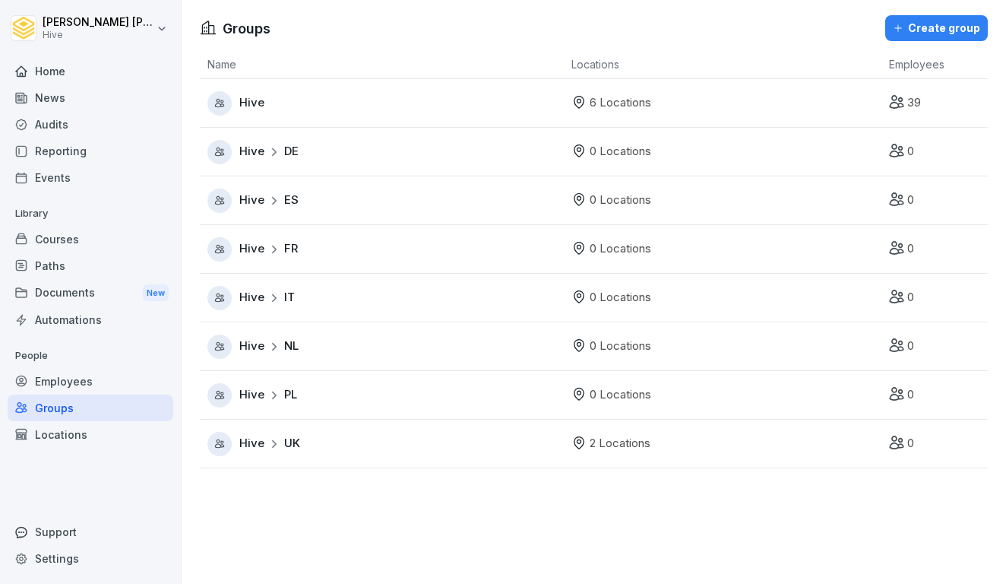
click at [261, 104] on span "Hive" at bounding box center [251, 102] width 25 height 17
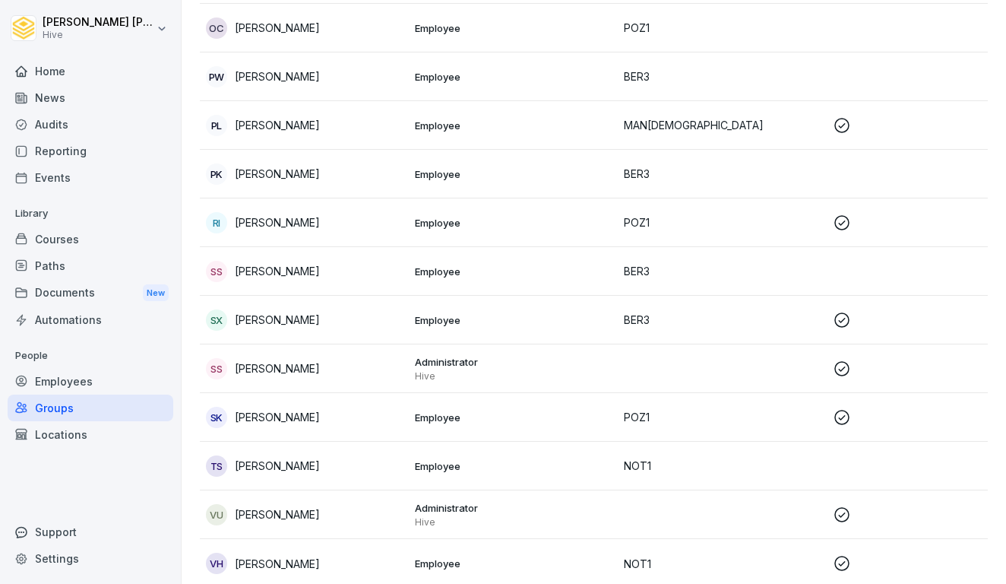
scroll to position [1506, 0]
click at [75, 261] on div "Paths" at bounding box center [91, 265] width 166 height 27
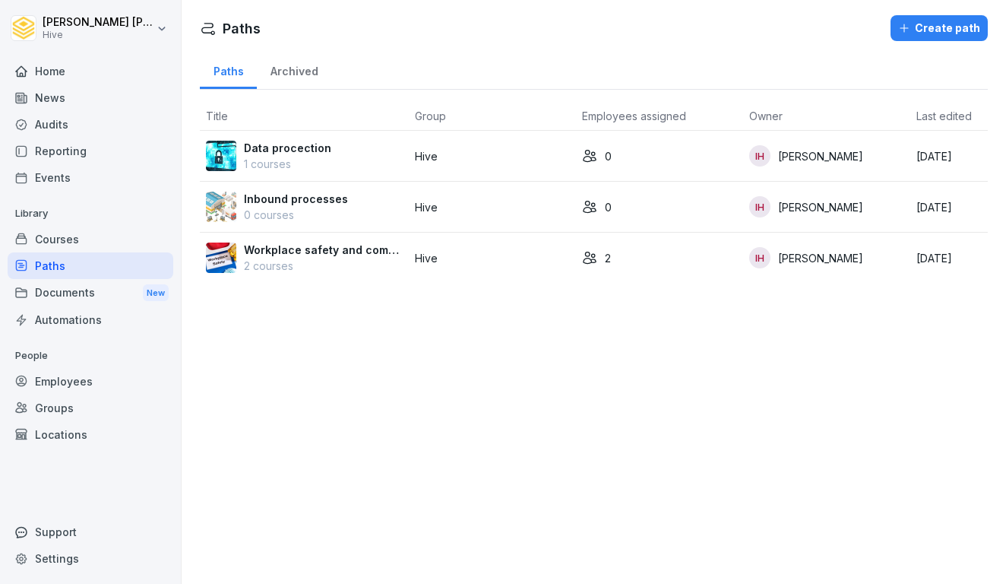
click at [316, 260] on p "2 courses" at bounding box center [323, 266] width 159 height 16
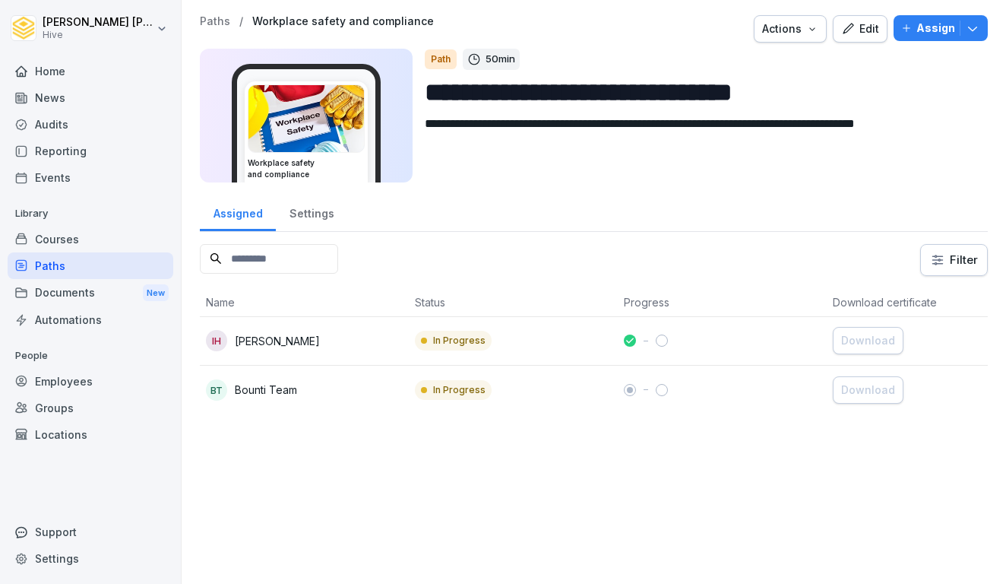
click at [922, 25] on p "Assign" at bounding box center [936, 28] width 39 height 17
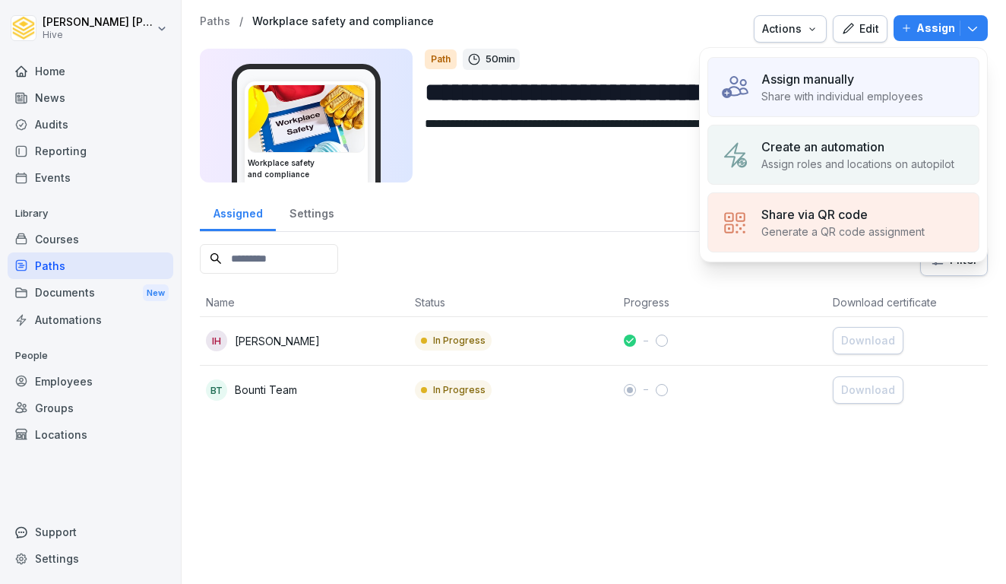
click at [830, 160] on p "Assign roles and locations on autopilot" at bounding box center [858, 164] width 193 height 16
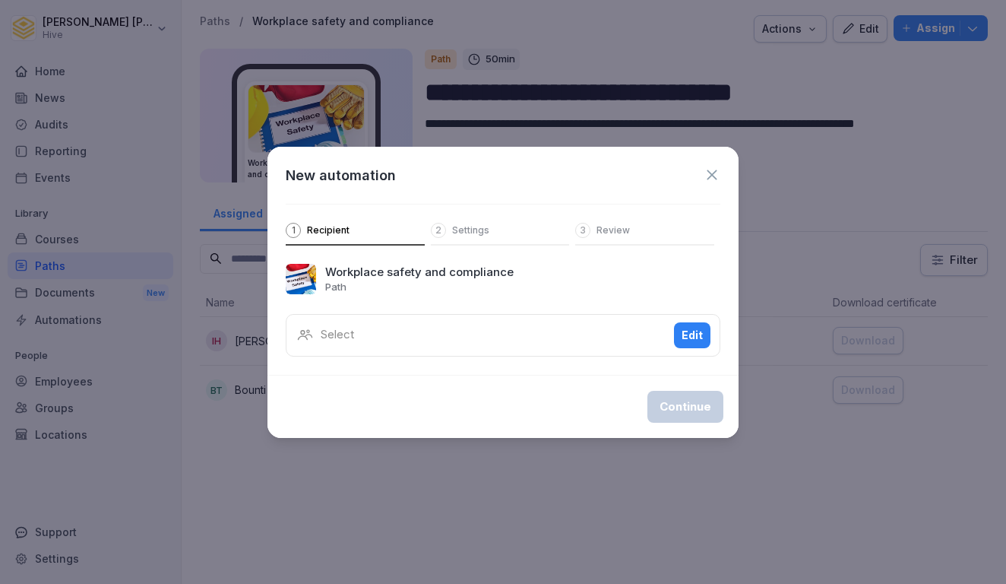
click at [688, 330] on div "Edit" at bounding box center [692, 335] width 21 height 17
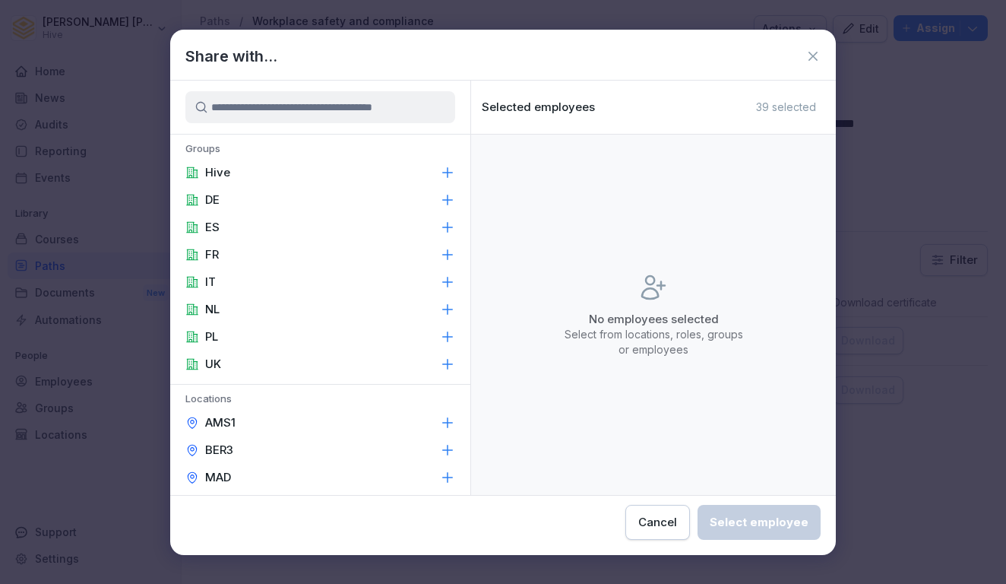
click at [318, 167] on div "Hive" at bounding box center [320, 172] width 300 height 27
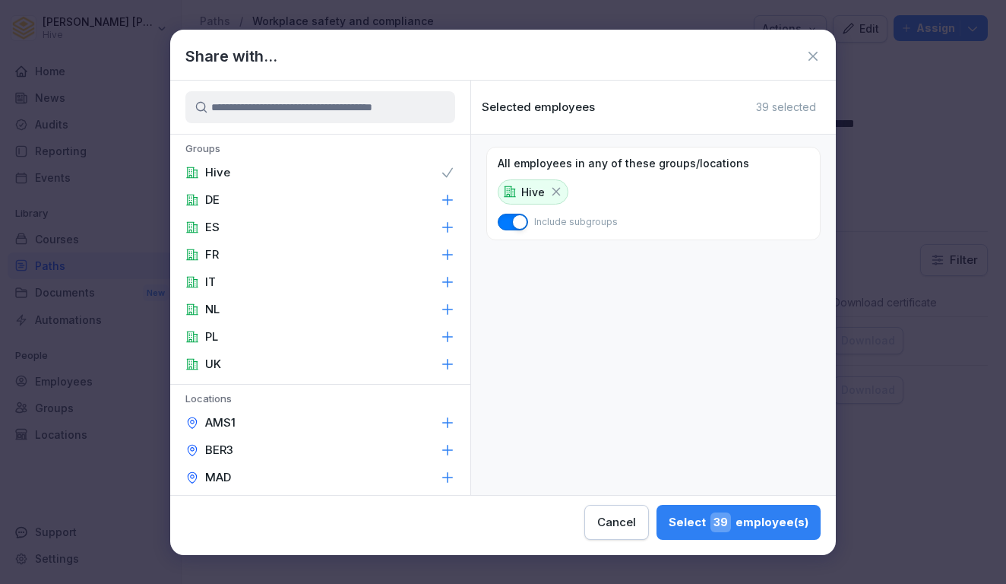
click at [669, 530] on div "Select 39 employee(s)" at bounding box center [739, 522] width 140 height 20
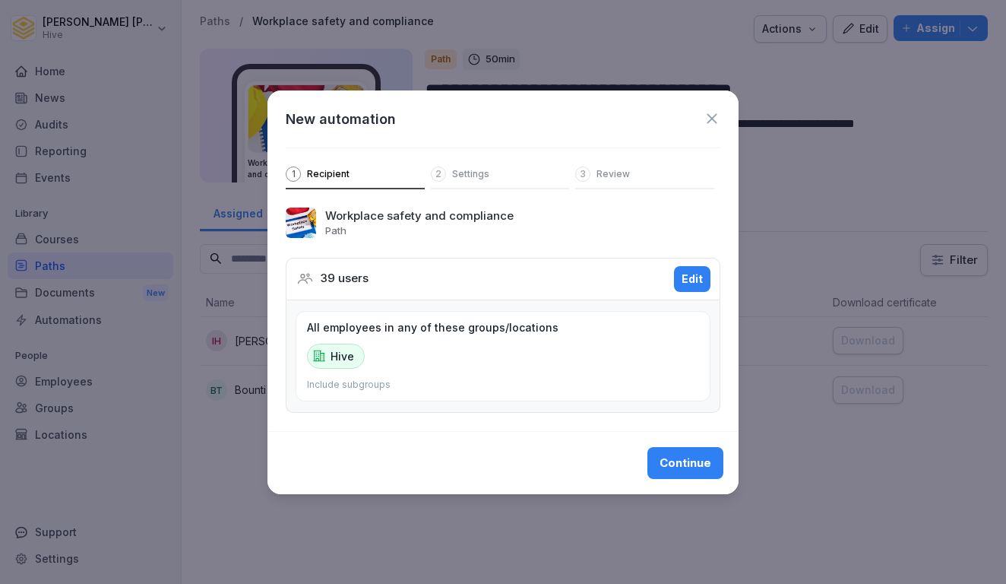
click at [689, 461] on div "Continue" at bounding box center [686, 463] width 52 height 17
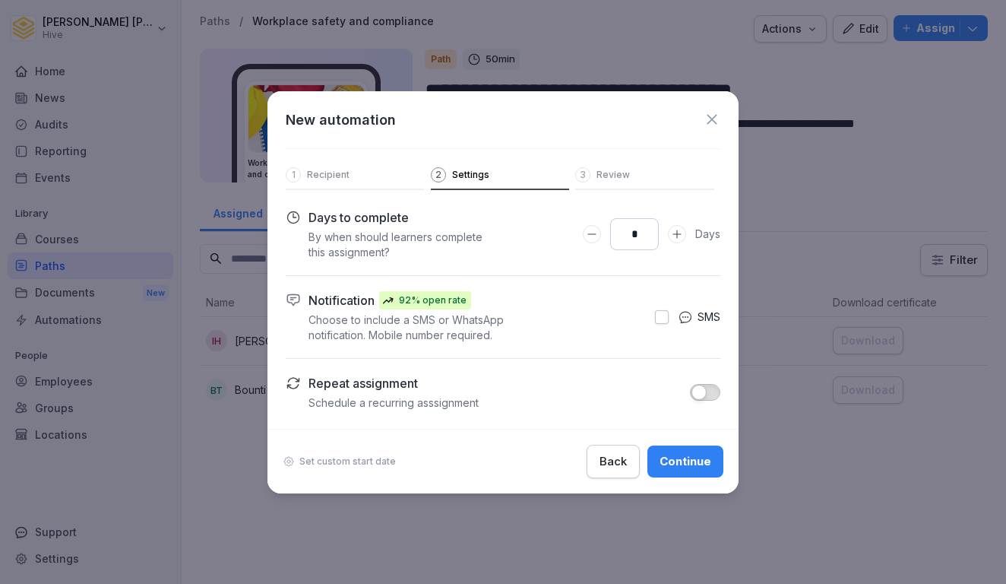
click at [680, 461] on div "Continue" at bounding box center [686, 461] width 52 height 17
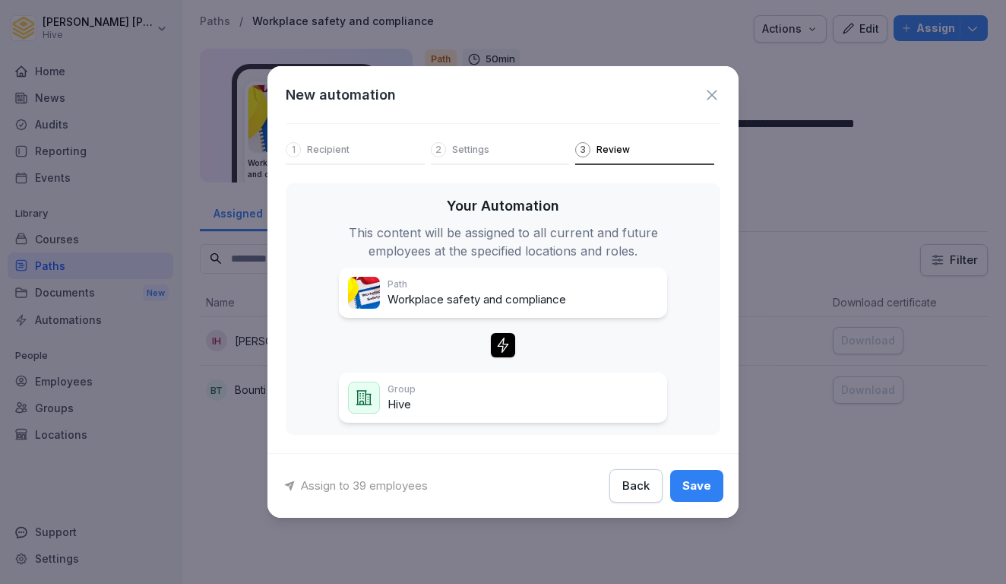
click at [686, 485] on div "Save" at bounding box center [697, 485] width 29 height 17
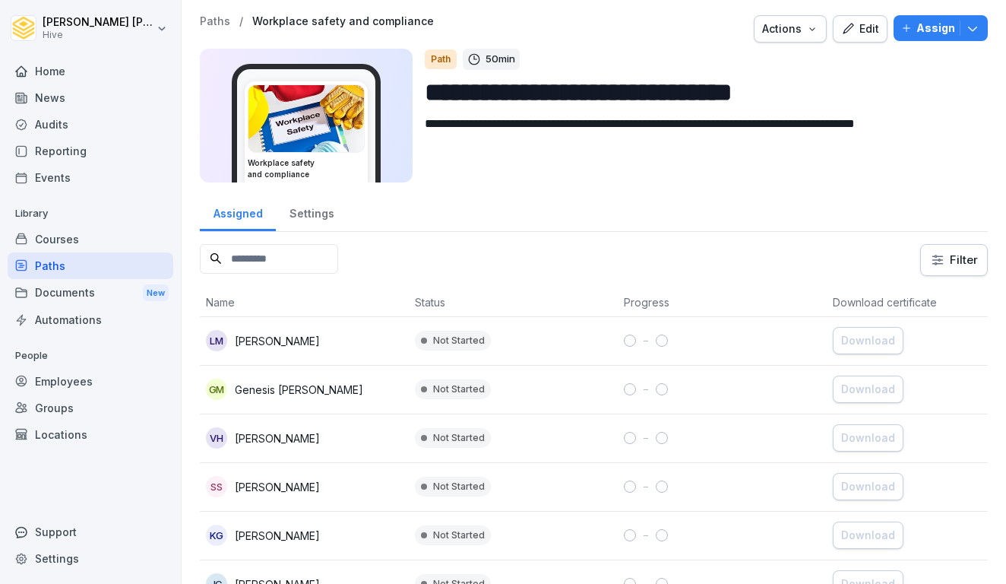
click at [937, 35] on p "Assign" at bounding box center [936, 28] width 39 height 17
click at [678, 182] on textarea "**********" at bounding box center [700, 149] width 551 height 68
click at [55, 273] on div "Paths" at bounding box center [91, 265] width 166 height 27
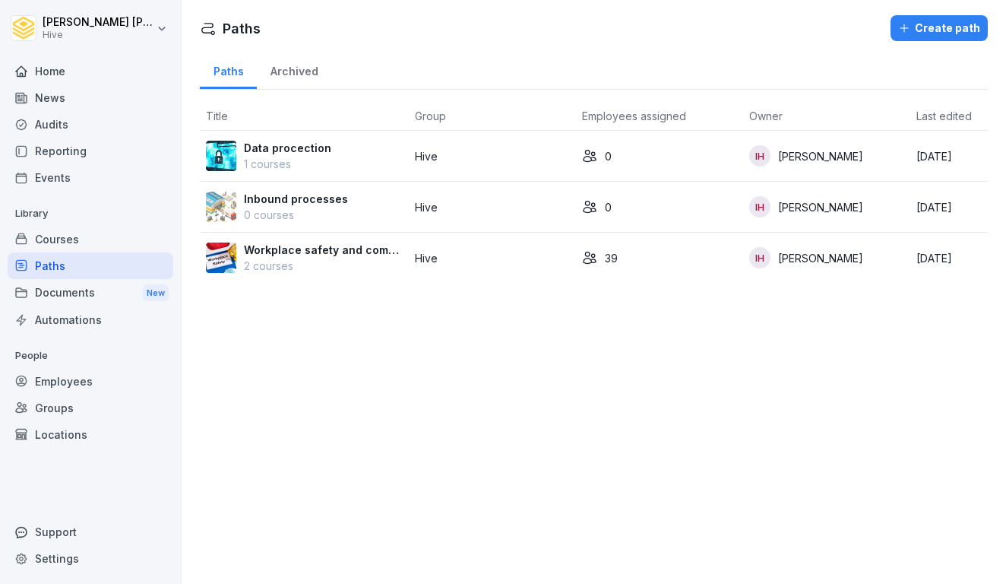
click at [53, 291] on div "Documents New" at bounding box center [91, 293] width 166 height 28
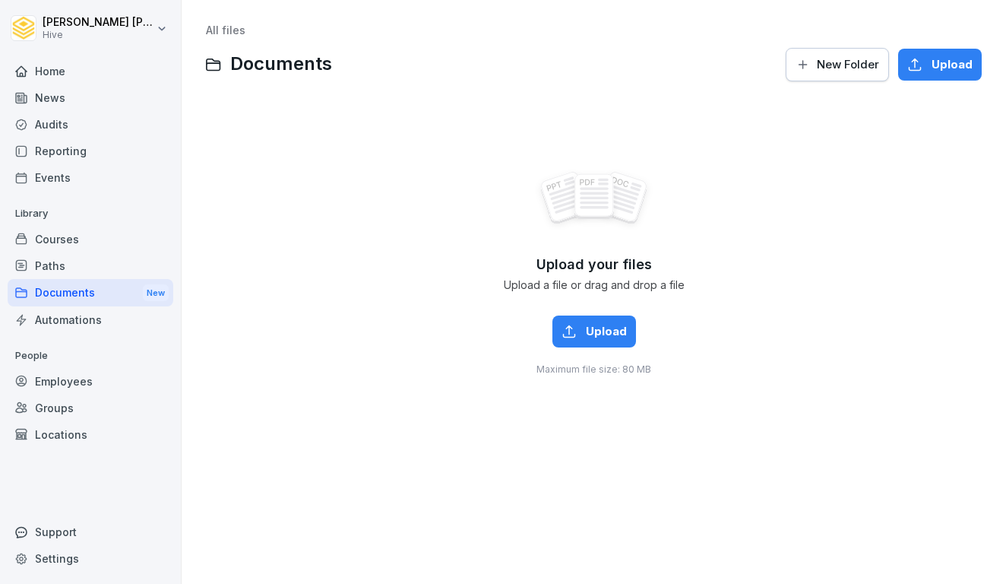
click at [52, 270] on div "Paths" at bounding box center [91, 265] width 166 height 27
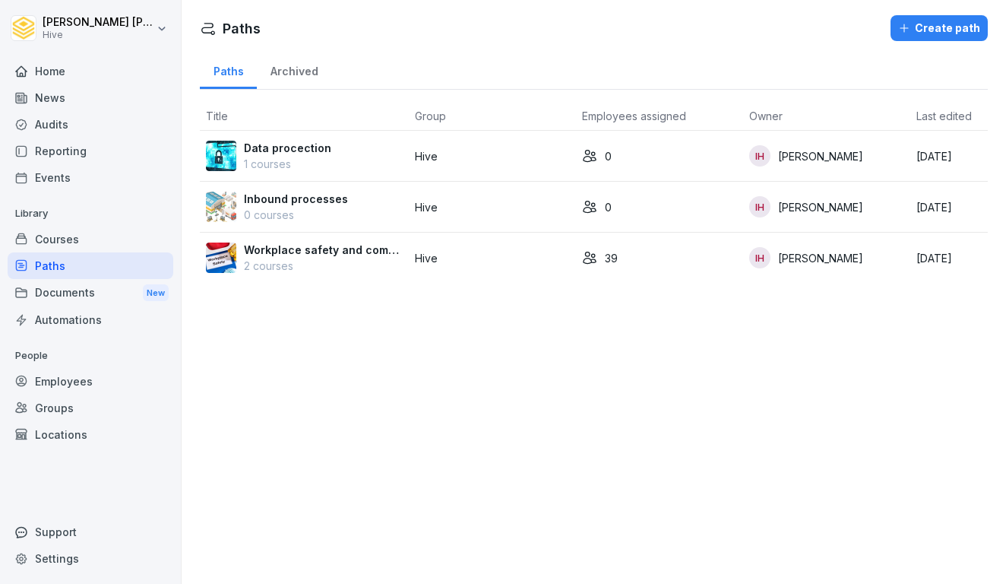
click at [320, 265] on p "2 courses" at bounding box center [323, 266] width 159 height 16
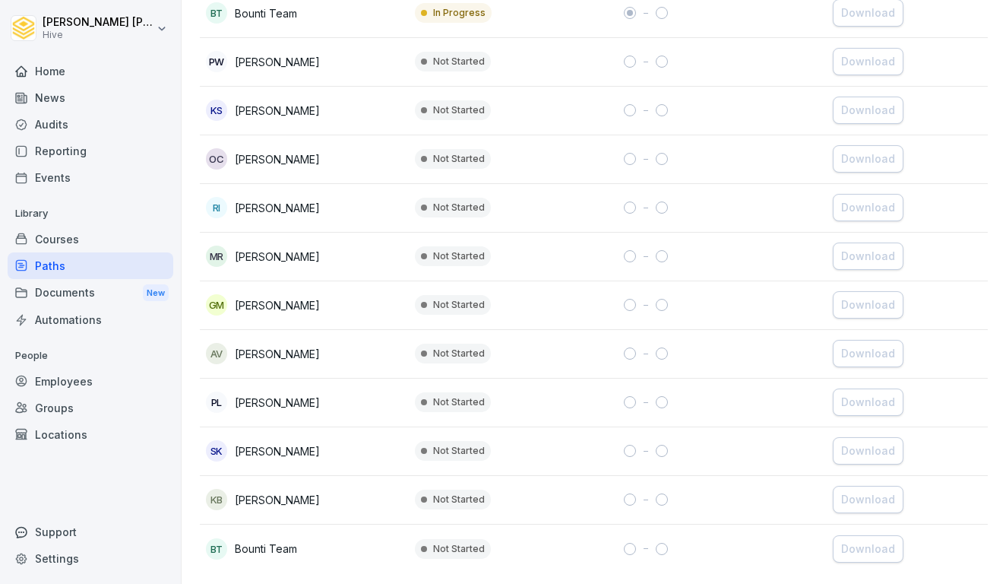
scroll to position [1645, 0]
click at [594, 542] on td "Not Started" at bounding box center [513, 549] width 209 height 49
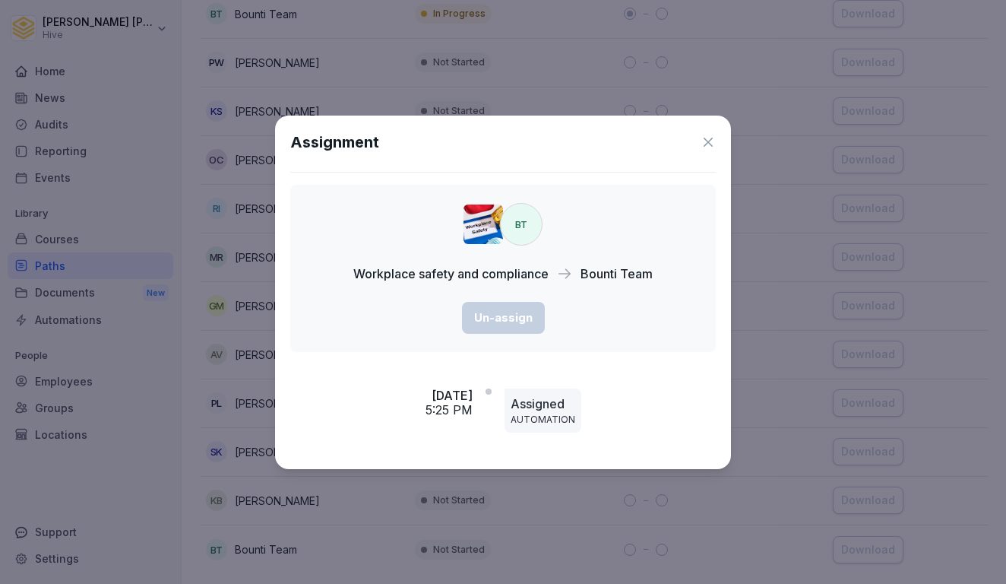
click at [709, 142] on icon at bounding box center [708, 142] width 9 height 9
